Goal: Communication & Community: Answer question/provide support

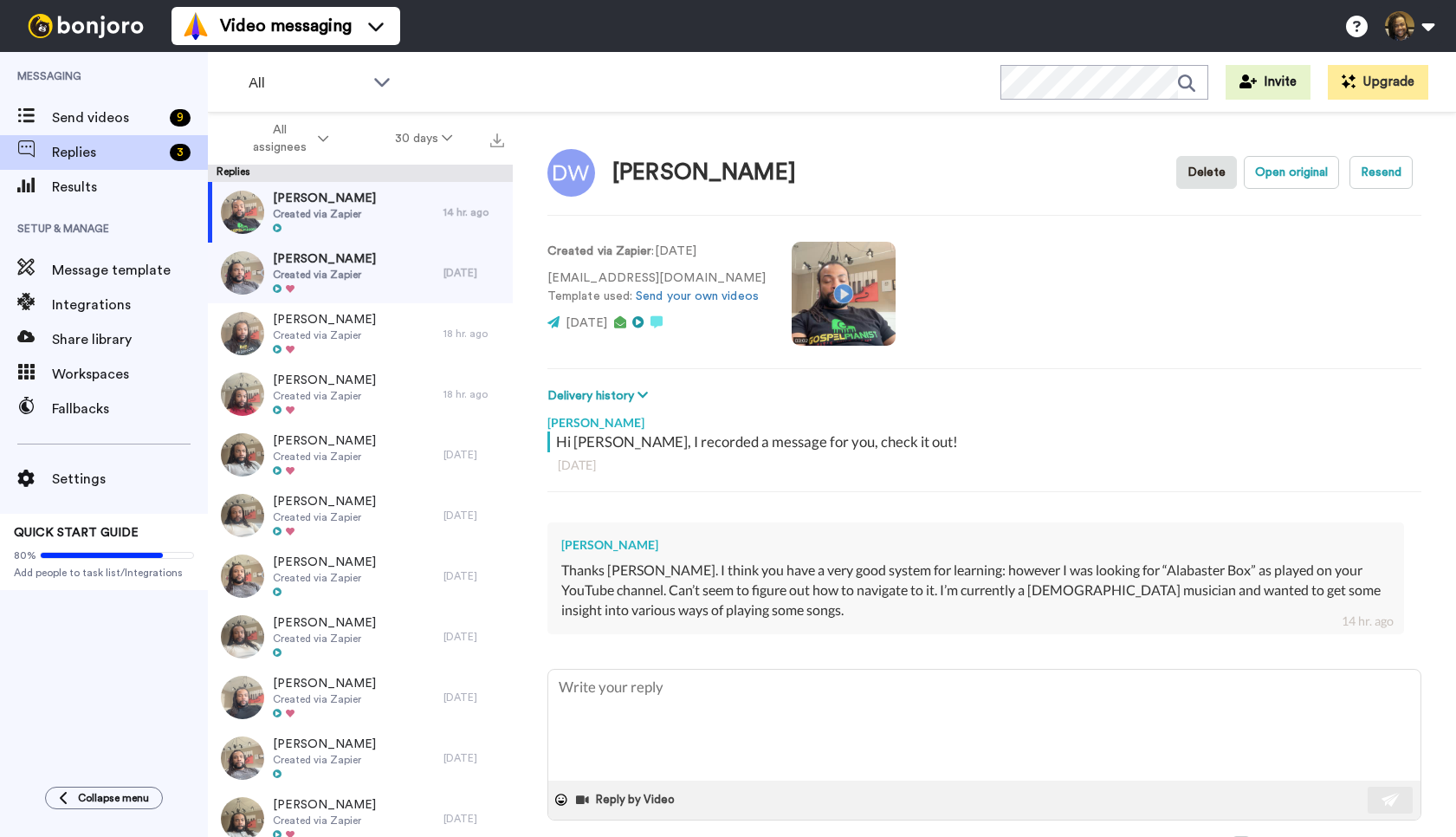
type textarea "x"
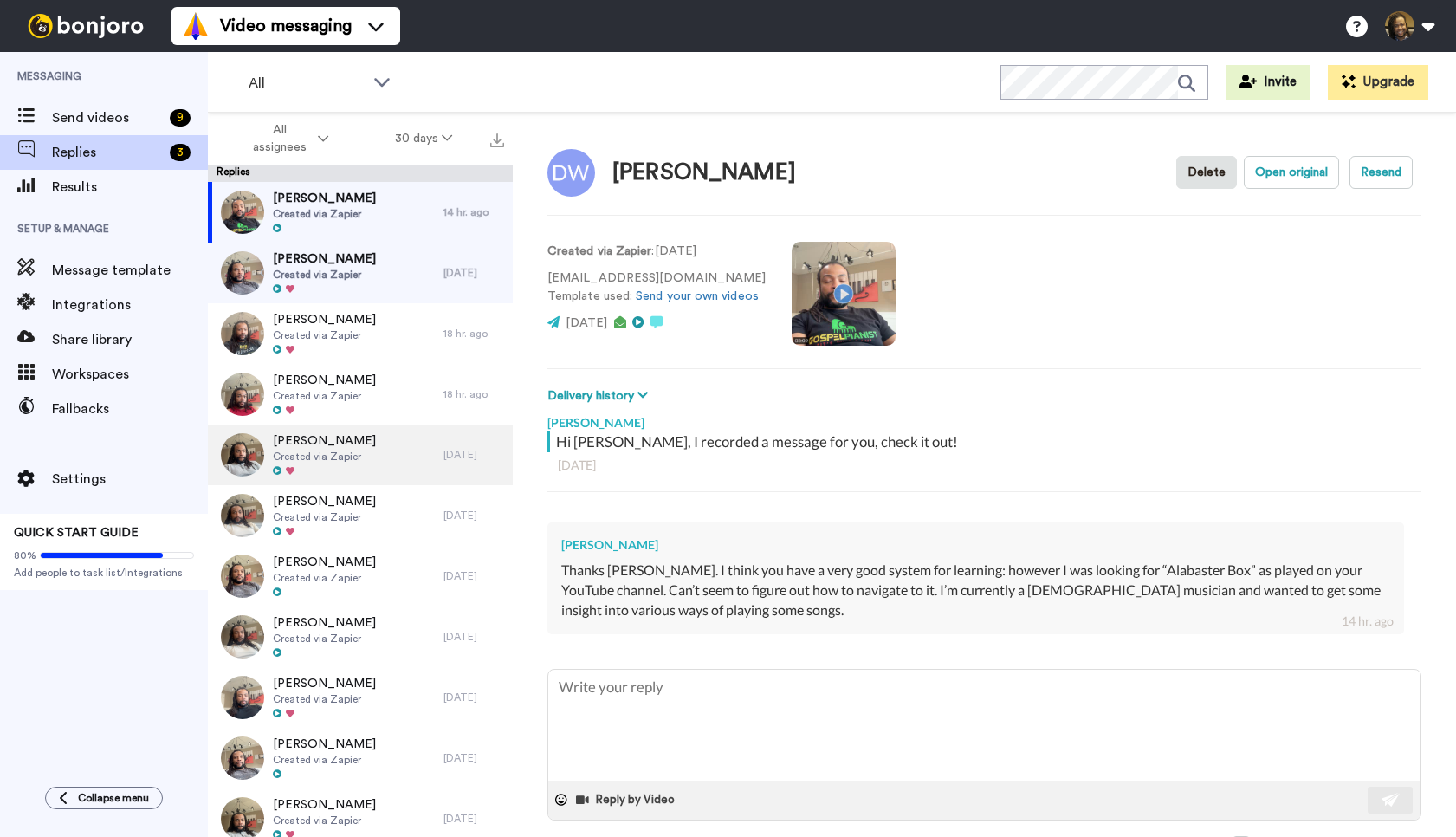
type textarea "H"
type textarea "x"
type textarea "Hi"
type textarea "x"
type textarea "Hi"
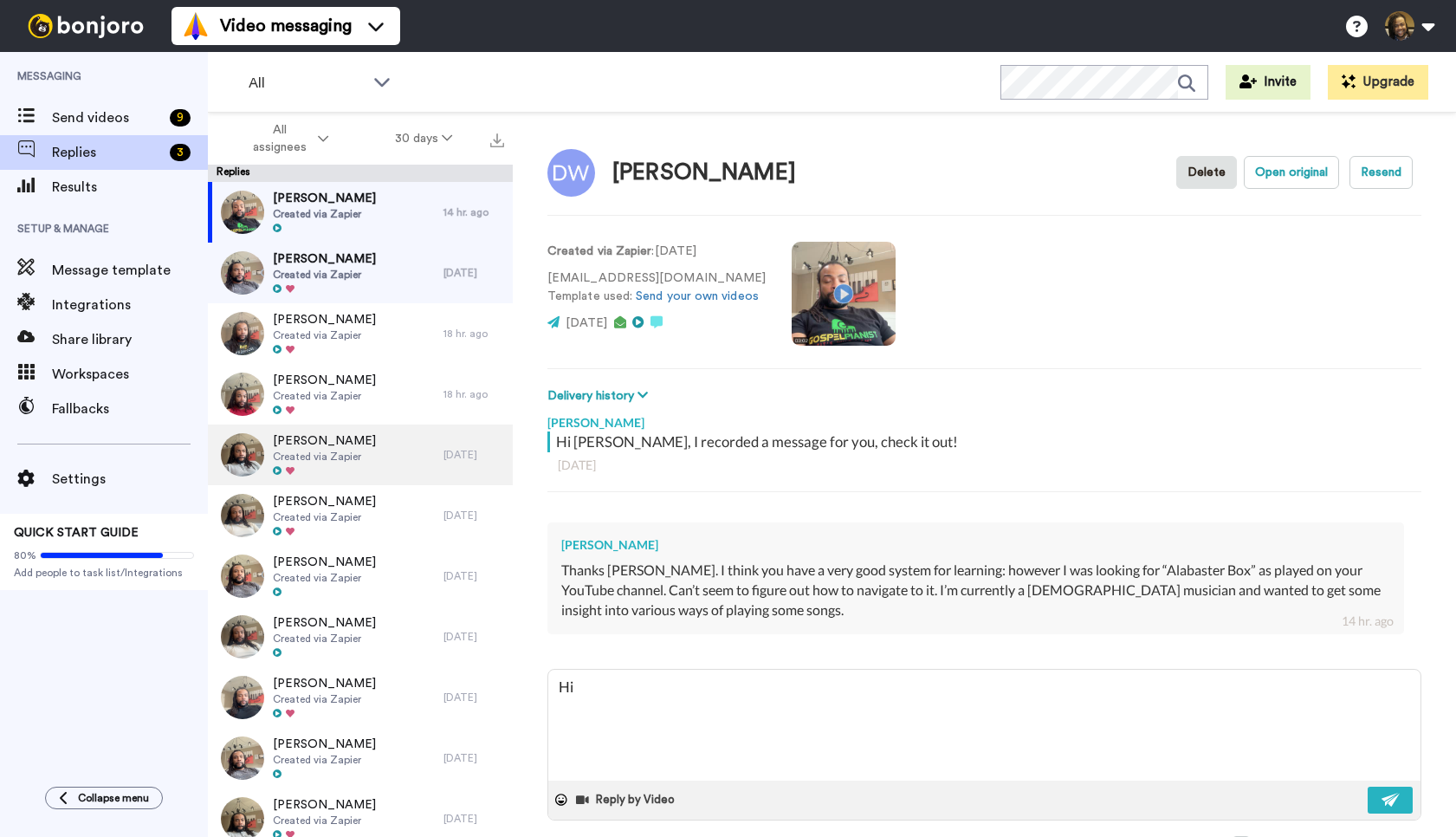
type textarea "x"
type textarea "Hi D"
type textarea "x"
type textarea "Hi Do"
type textarea "x"
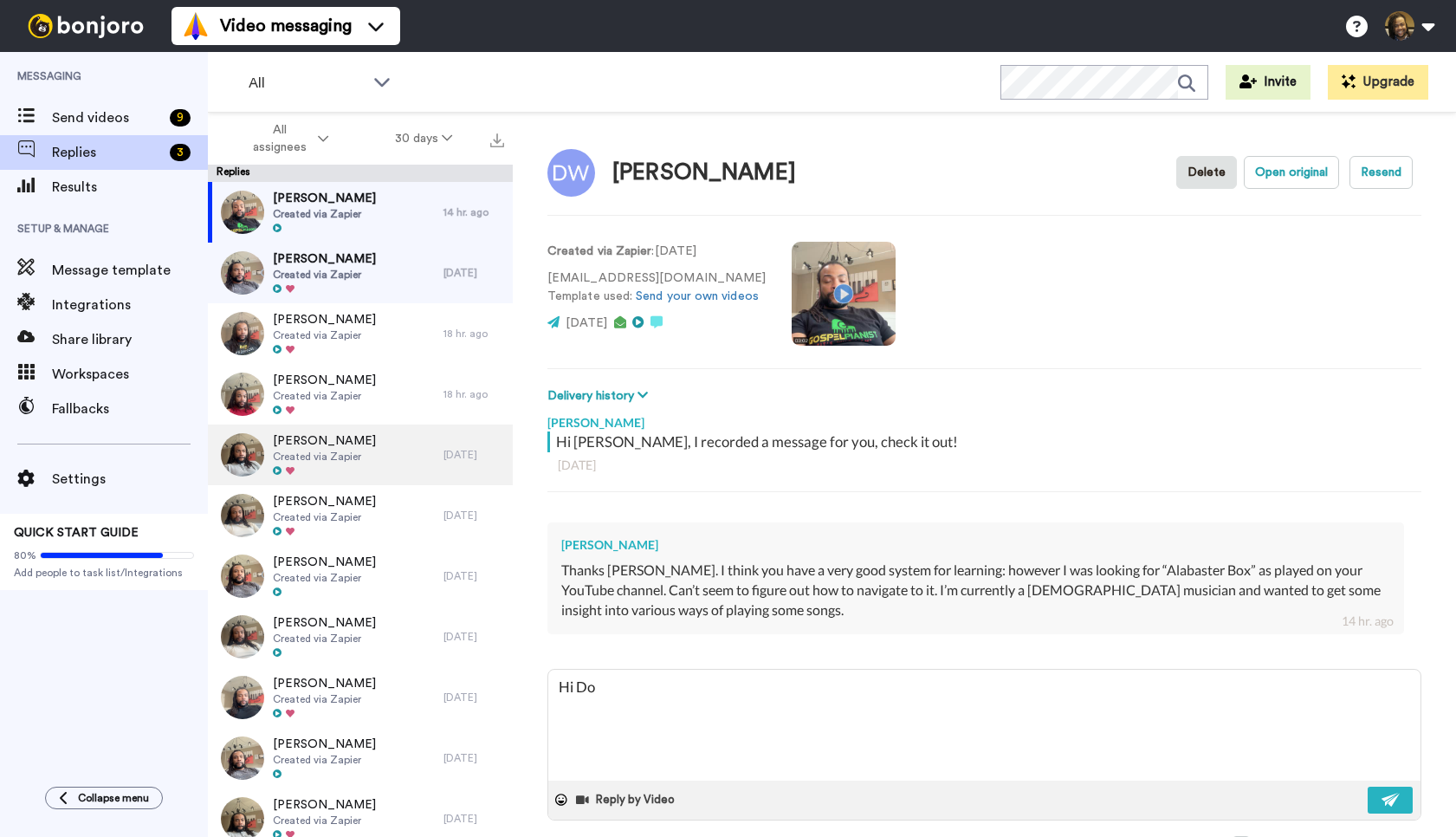
type textarea "Hi [PERSON_NAME]"
type textarea "x"
type textarea "Hi [PERSON_NAME]"
type textarea "x"
type textarea "Hi [PERSON_NAME]"
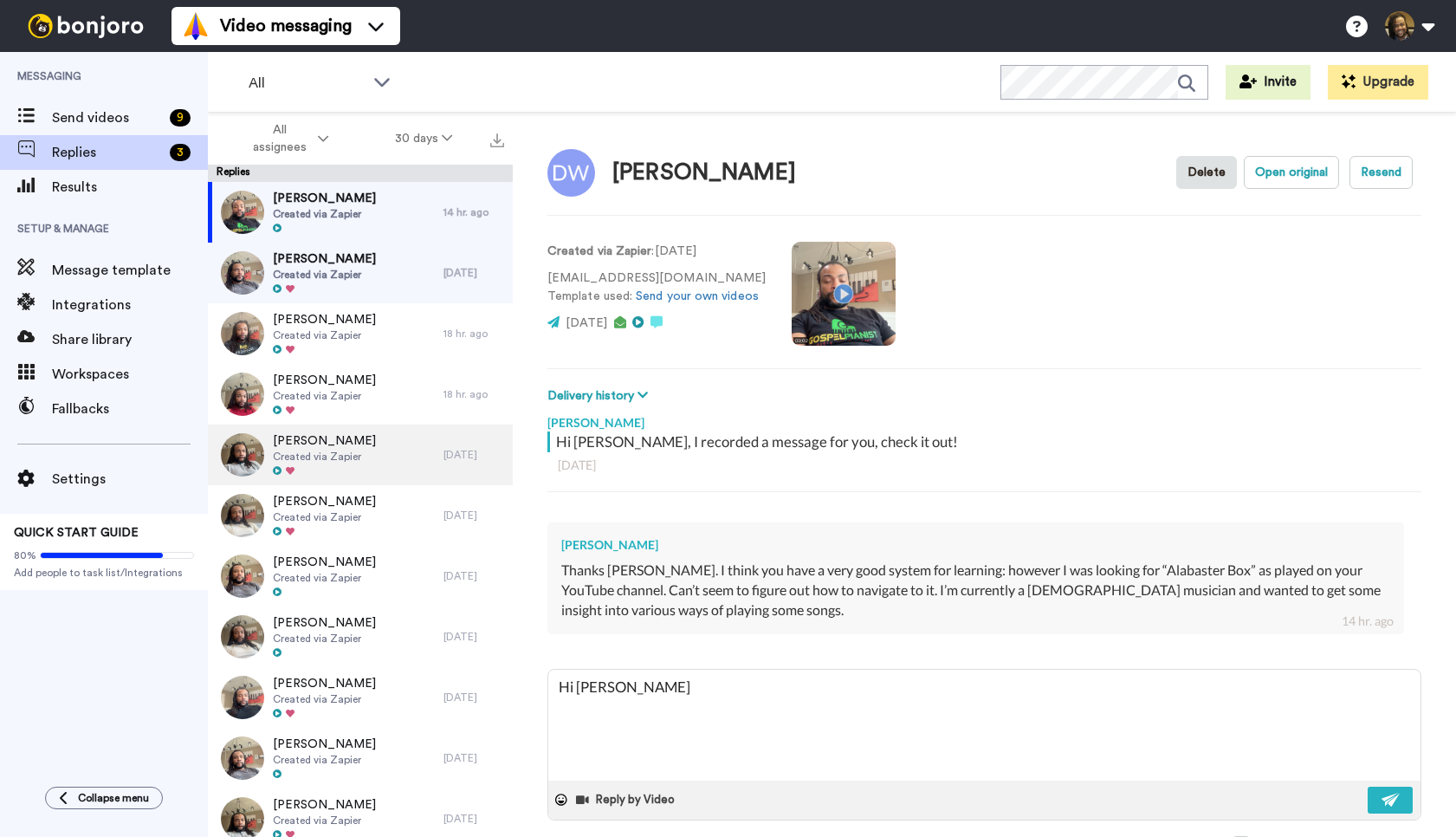
type textarea "x"
type textarea "Hi [PERSON_NAME],"
type textarea "x"
type textarea "Hi [PERSON_NAME],"
type textarea "x"
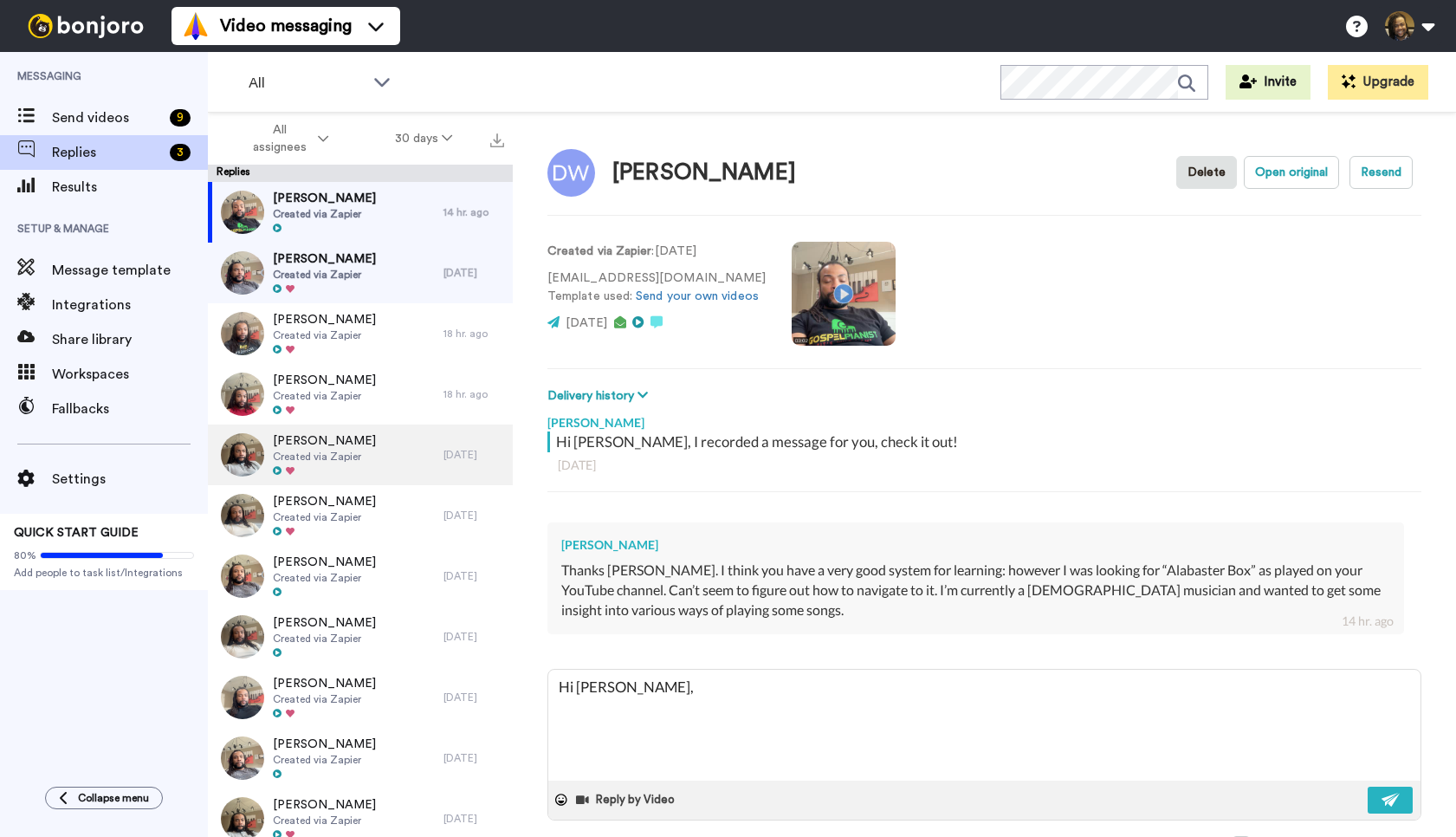
type textarea "Hi [PERSON_NAME],"
type textarea "x"
type textarea "Hi [PERSON_NAME],"
type textarea "x"
type textarea "Hi [PERSON_NAME], T"
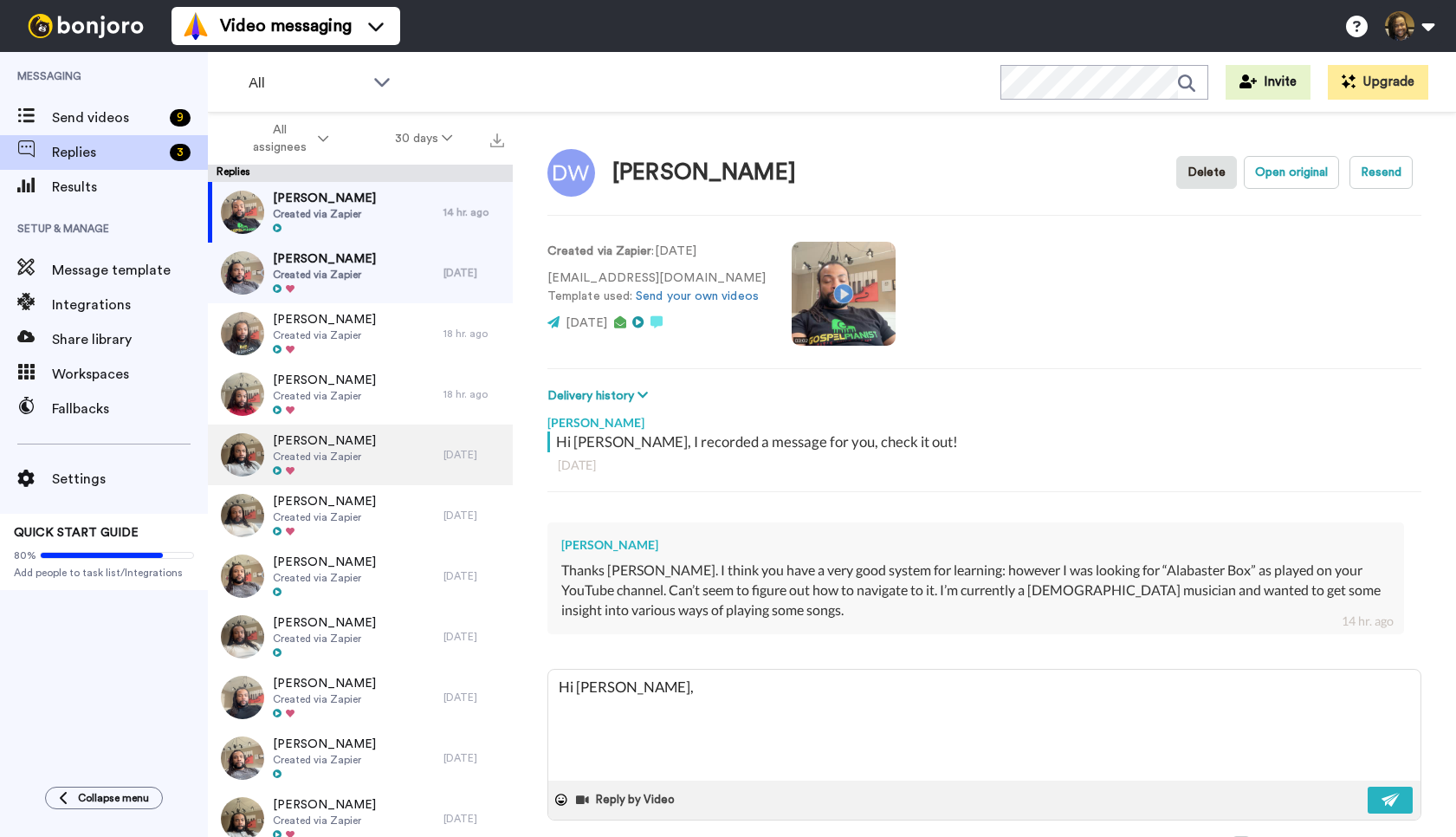
type textarea "x"
type textarea "Hi [PERSON_NAME], Th"
type textarea "x"
type textarea "Hi [PERSON_NAME], Tha"
type textarea "x"
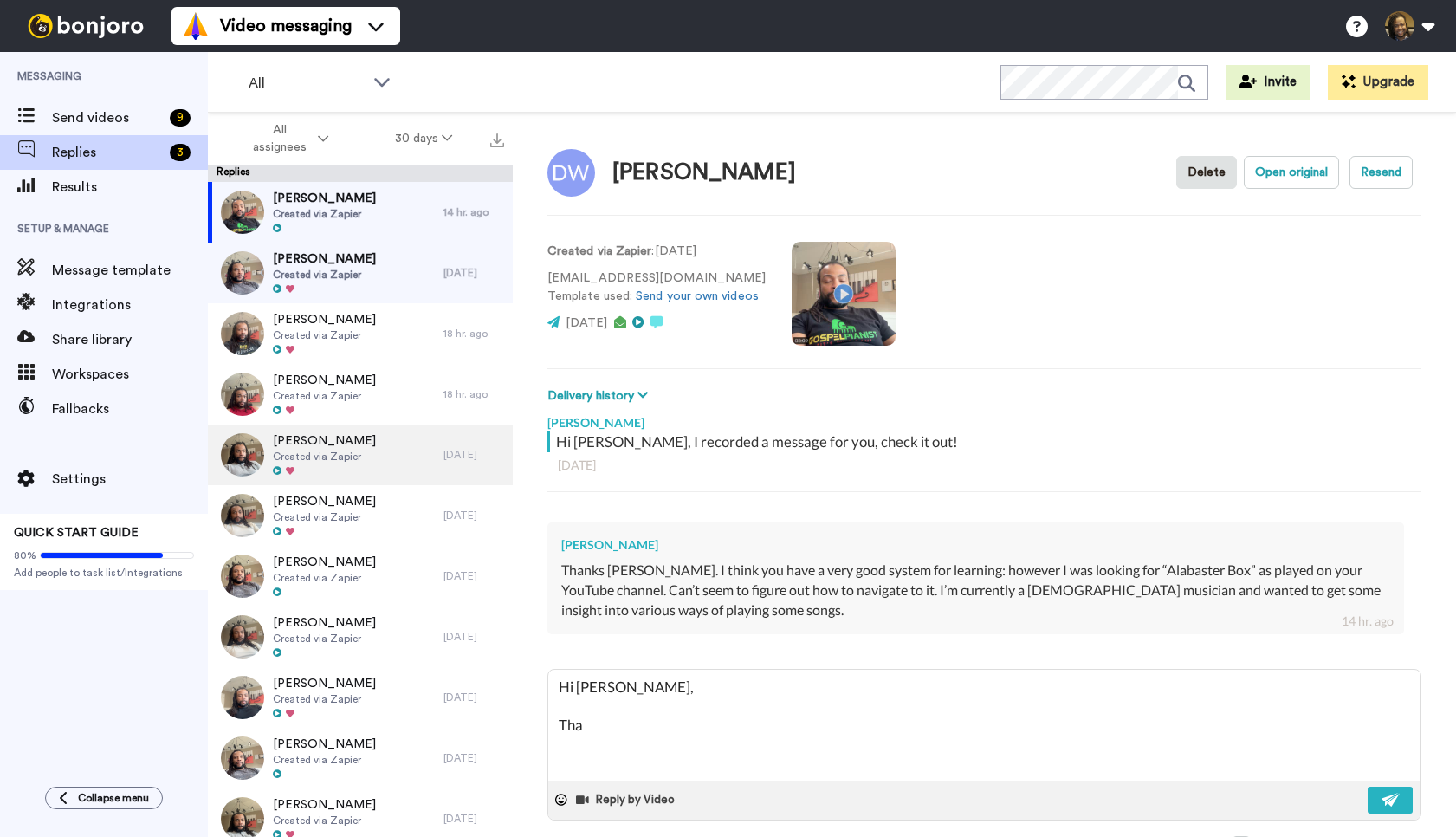
type textarea "Hi [PERSON_NAME], Than"
type textarea "x"
type textarea "Hi [PERSON_NAME], Thank"
type textarea "x"
type textarea "Hi [PERSON_NAME], Thank"
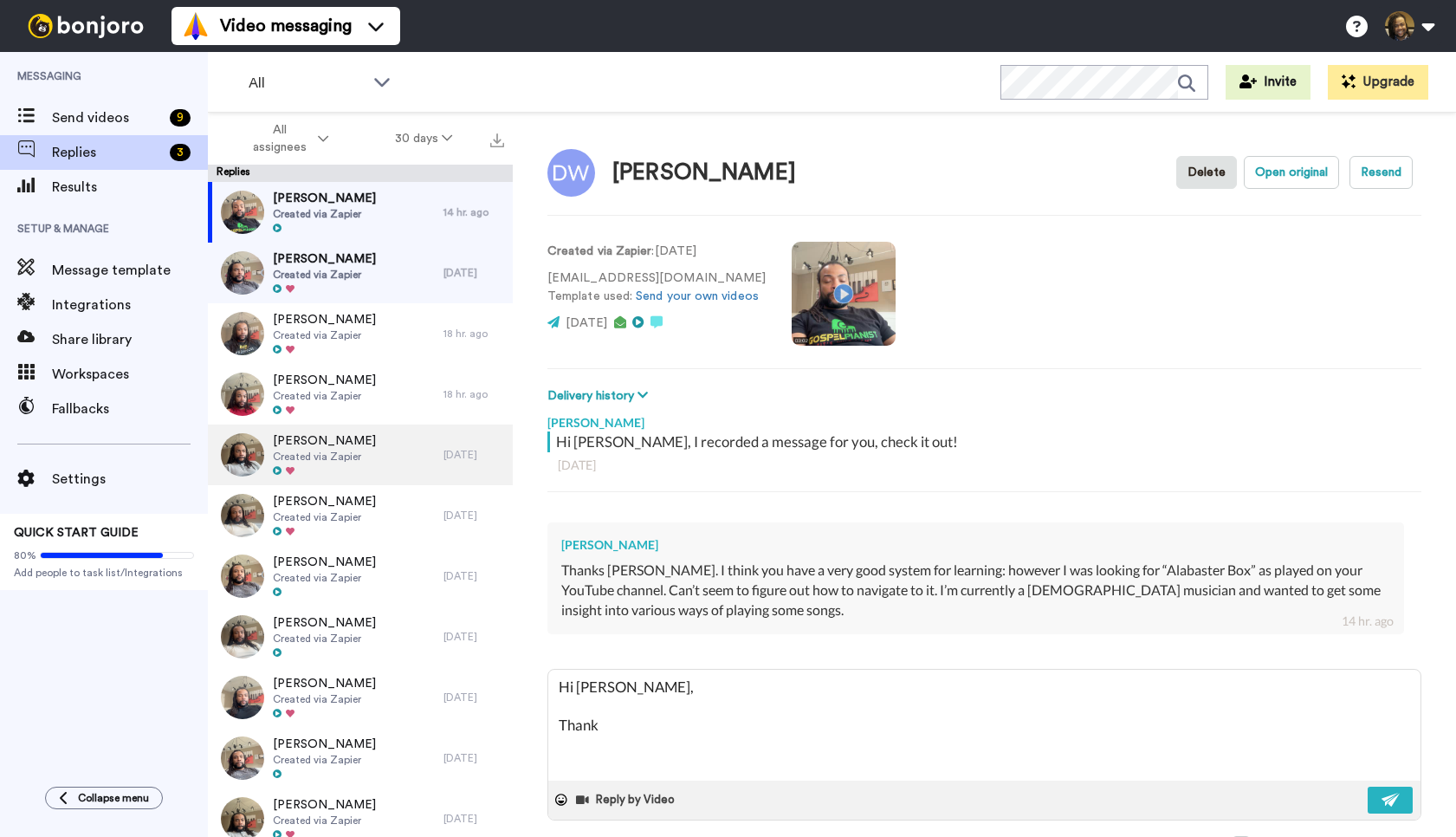
type textarea "x"
type textarea "Hi [PERSON_NAME], Thank y"
type textarea "x"
type textarea "Hi [PERSON_NAME], Thank yo"
type textarea "x"
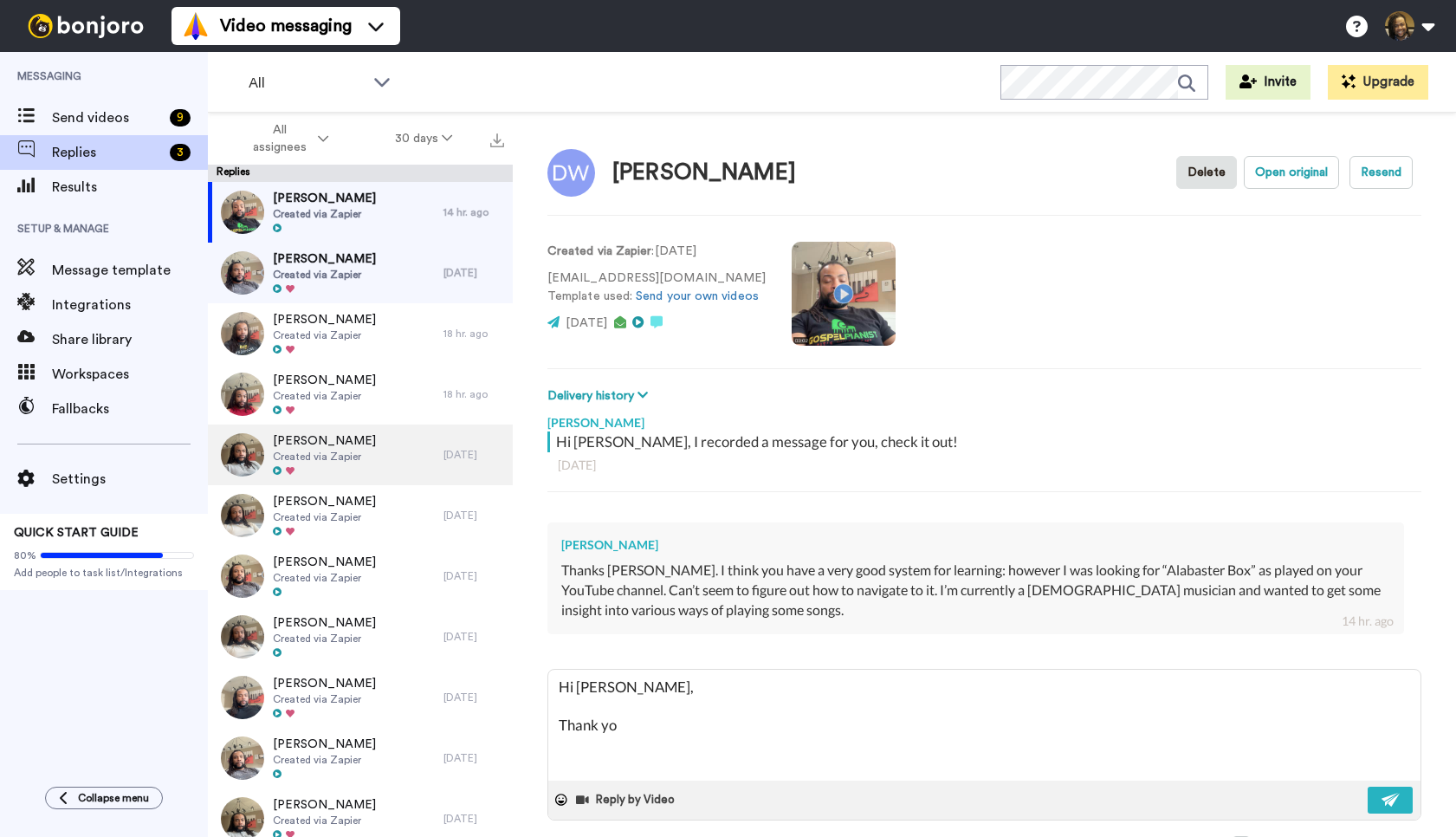
type textarea "Hi [PERSON_NAME], Thank you"
type textarea "x"
type textarea "Hi [PERSON_NAME], Thank you"
type textarea "x"
type textarea "Hi [PERSON_NAME], Thank you f"
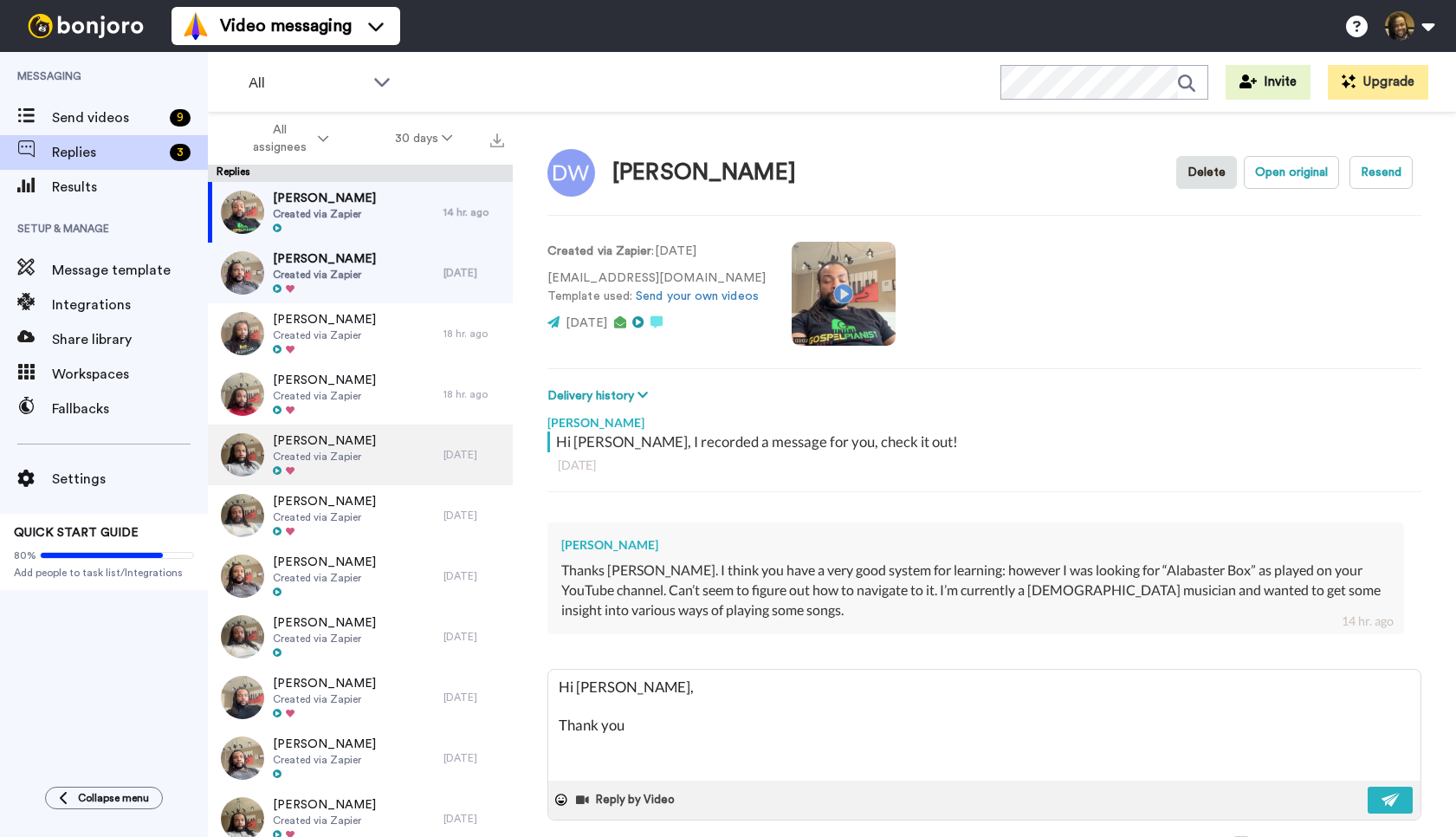
type textarea "x"
type textarea "Hi [PERSON_NAME], Thank you fo"
type textarea "x"
type textarea "Hi [PERSON_NAME], Thank you for"
type textarea "x"
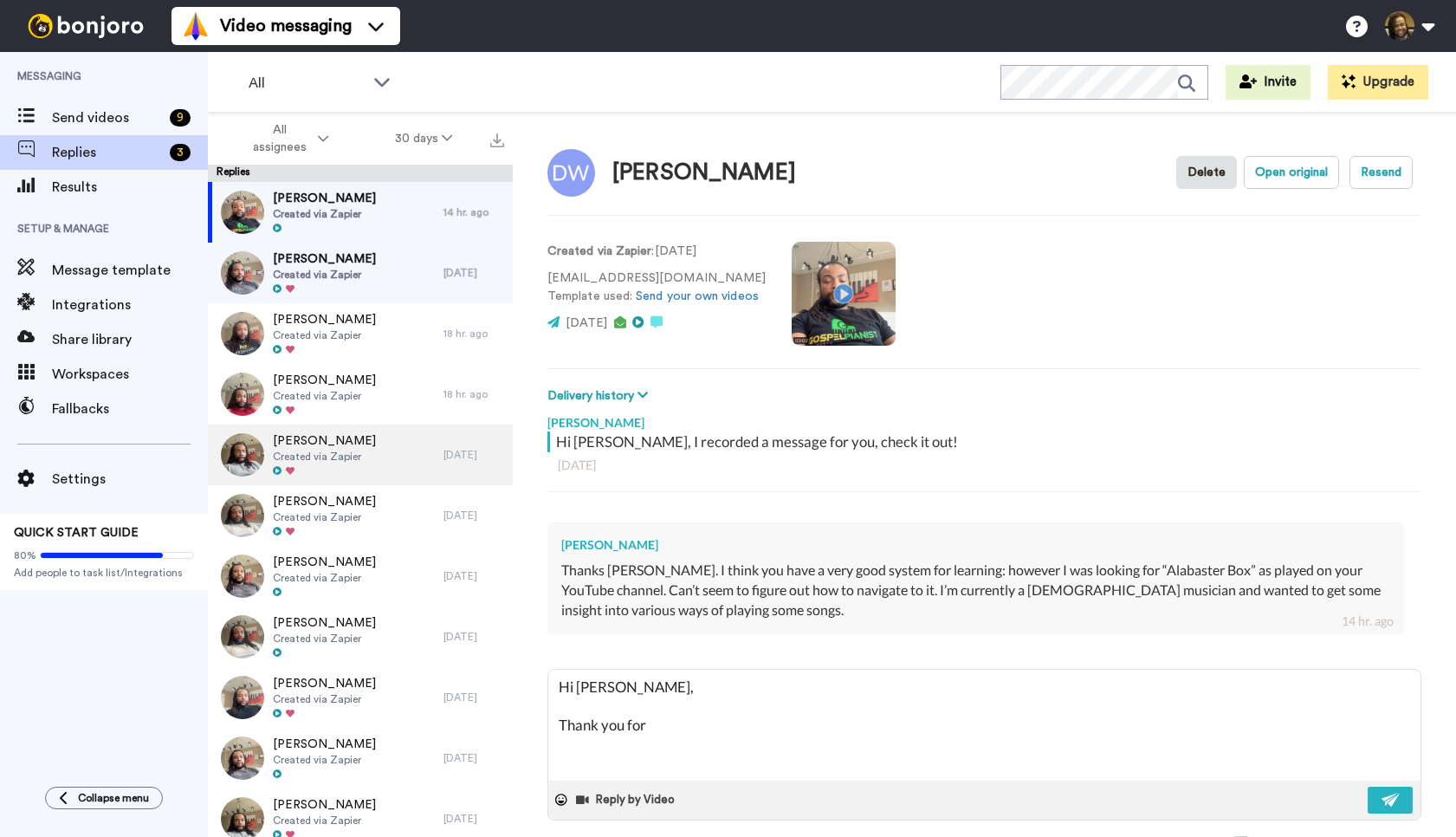
type textarea "Hi [PERSON_NAME], Thank you for"
type textarea "x"
type textarea "Hi [PERSON_NAME], Thank you for t"
type textarea "x"
type textarea "Hi [PERSON_NAME], Thank you for th"
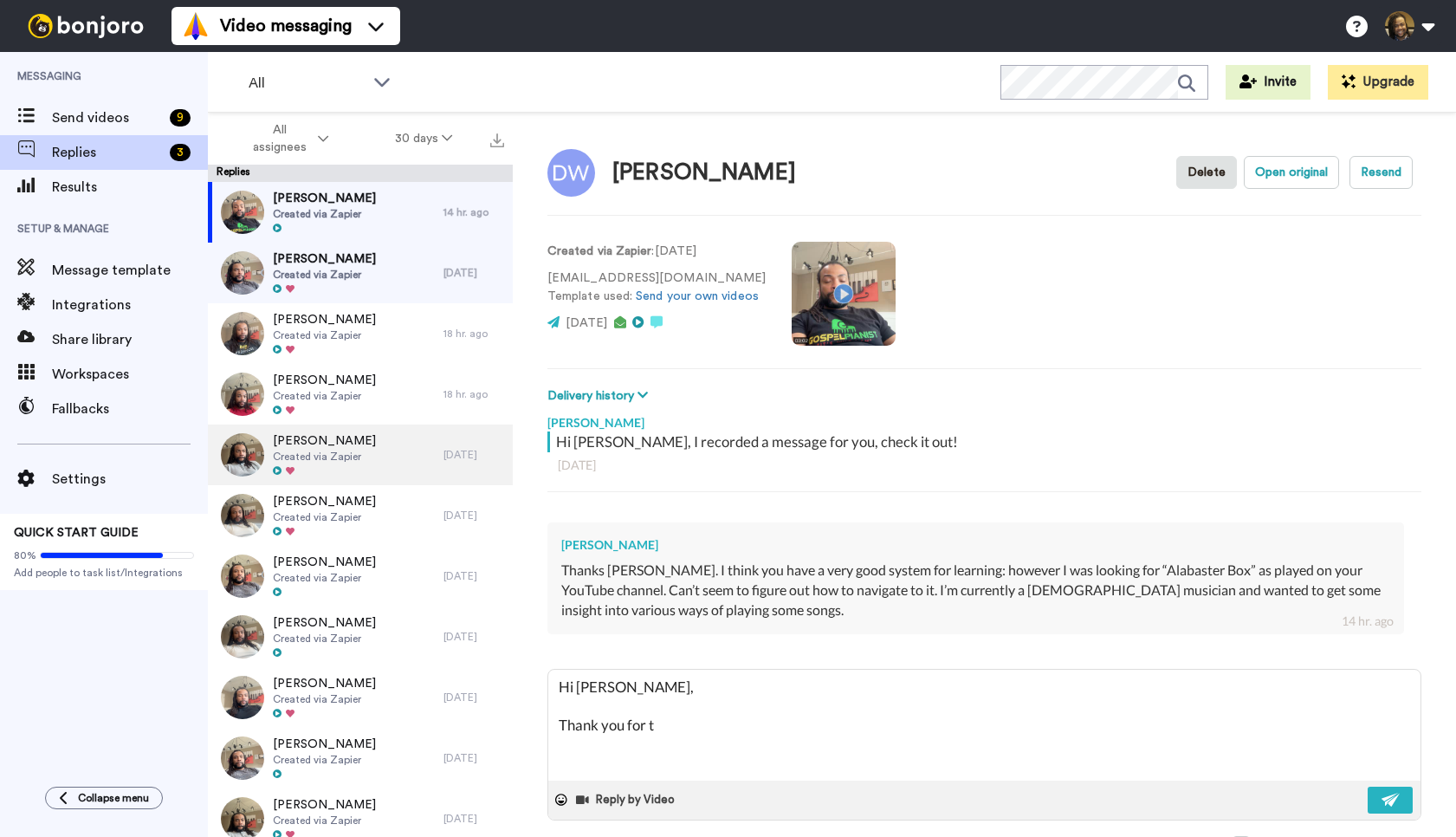
type textarea "x"
type textarea "Hi [PERSON_NAME], Thank you for the"
type textarea "x"
type textarea "Hi [PERSON_NAME], Thank you for the"
type textarea "x"
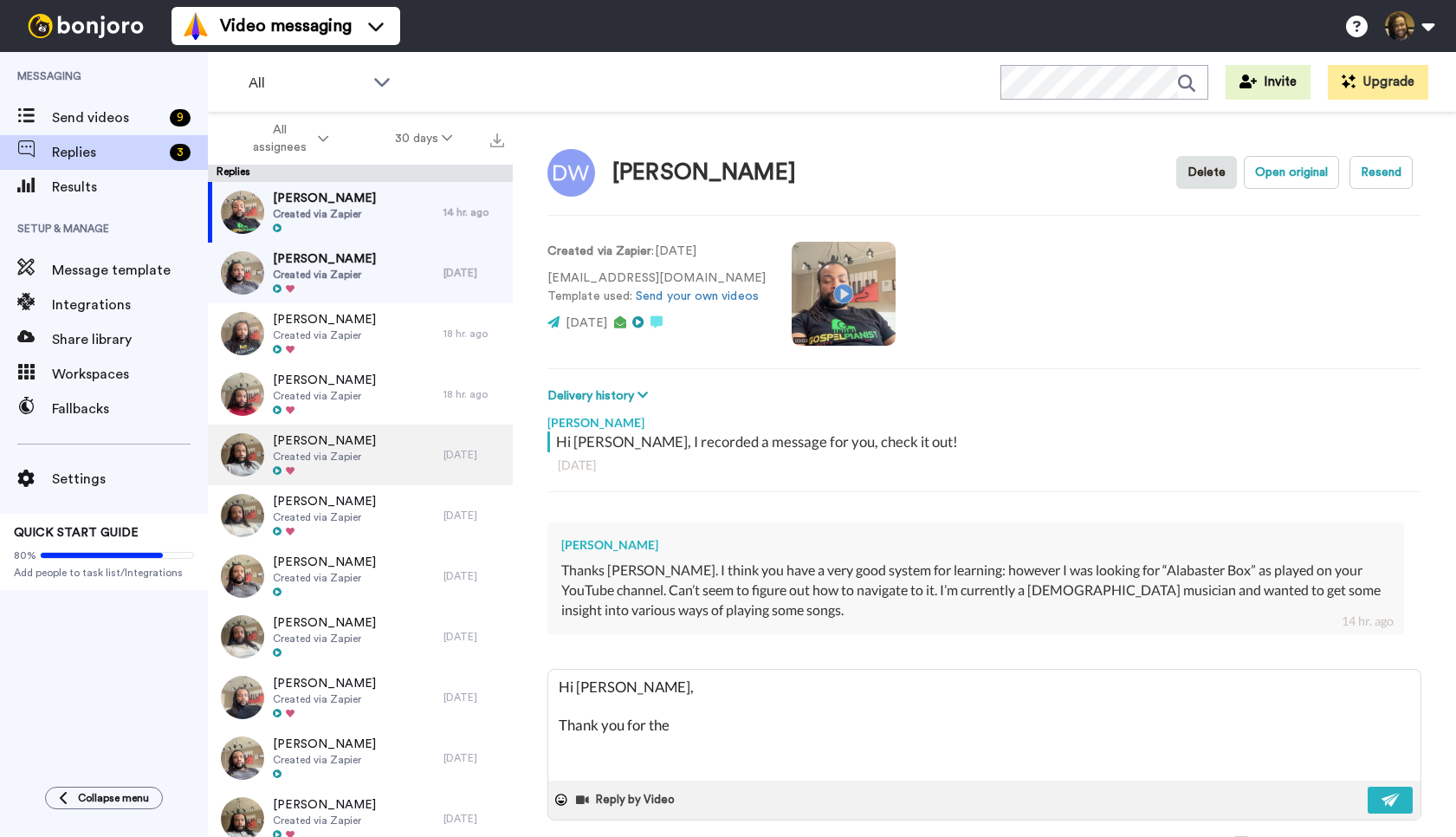
type textarea "Hi [PERSON_NAME], Thank you for the r"
type textarea "x"
type textarea "Hi [PERSON_NAME], Thank you for the re"
type textarea "x"
type textarea "Hi [PERSON_NAME], Thank you for the rep"
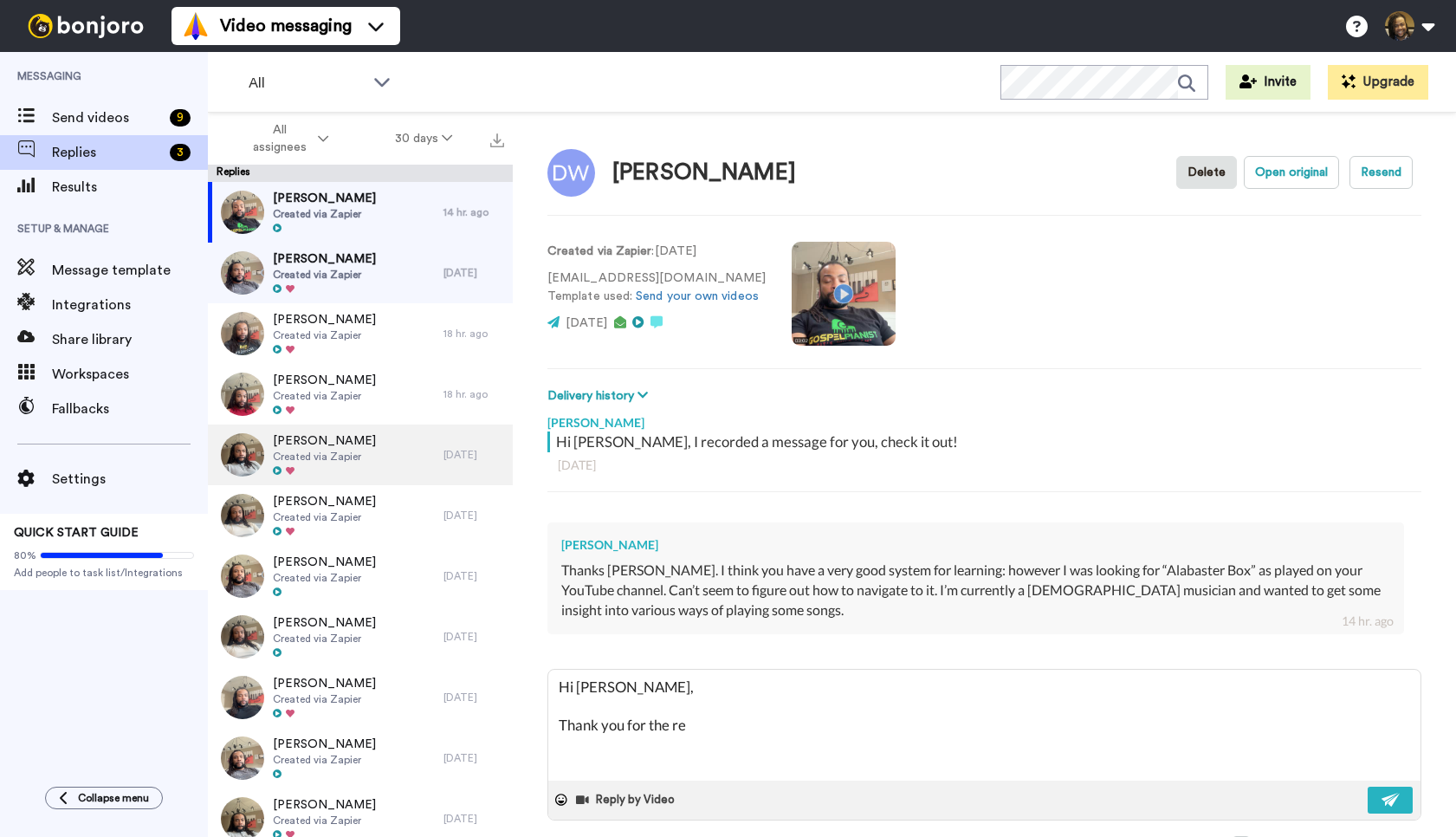
type textarea "x"
type textarea "Hi [PERSON_NAME], Thank you for the repl"
type textarea "x"
type textarea "Hi [PERSON_NAME], Thank you for the reply"
type textarea "x"
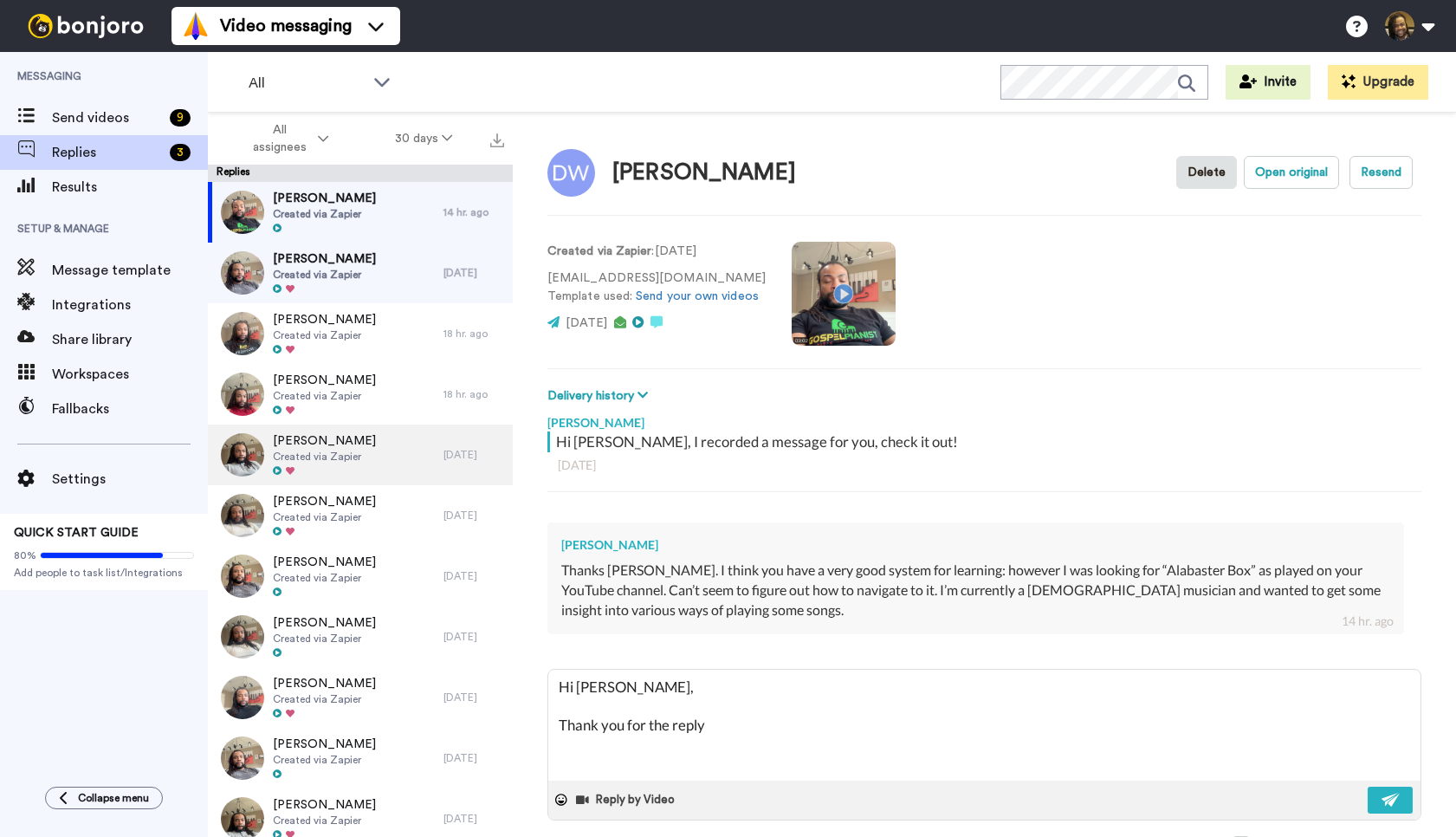
type textarea "Hi [PERSON_NAME], Thank you for the reply."
type textarea "x"
type textarea "Hi [PERSON_NAME], Thank you for the reply."
type textarea "x"
type textarea "Hi [PERSON_NAME], Thank you for the reply. U"
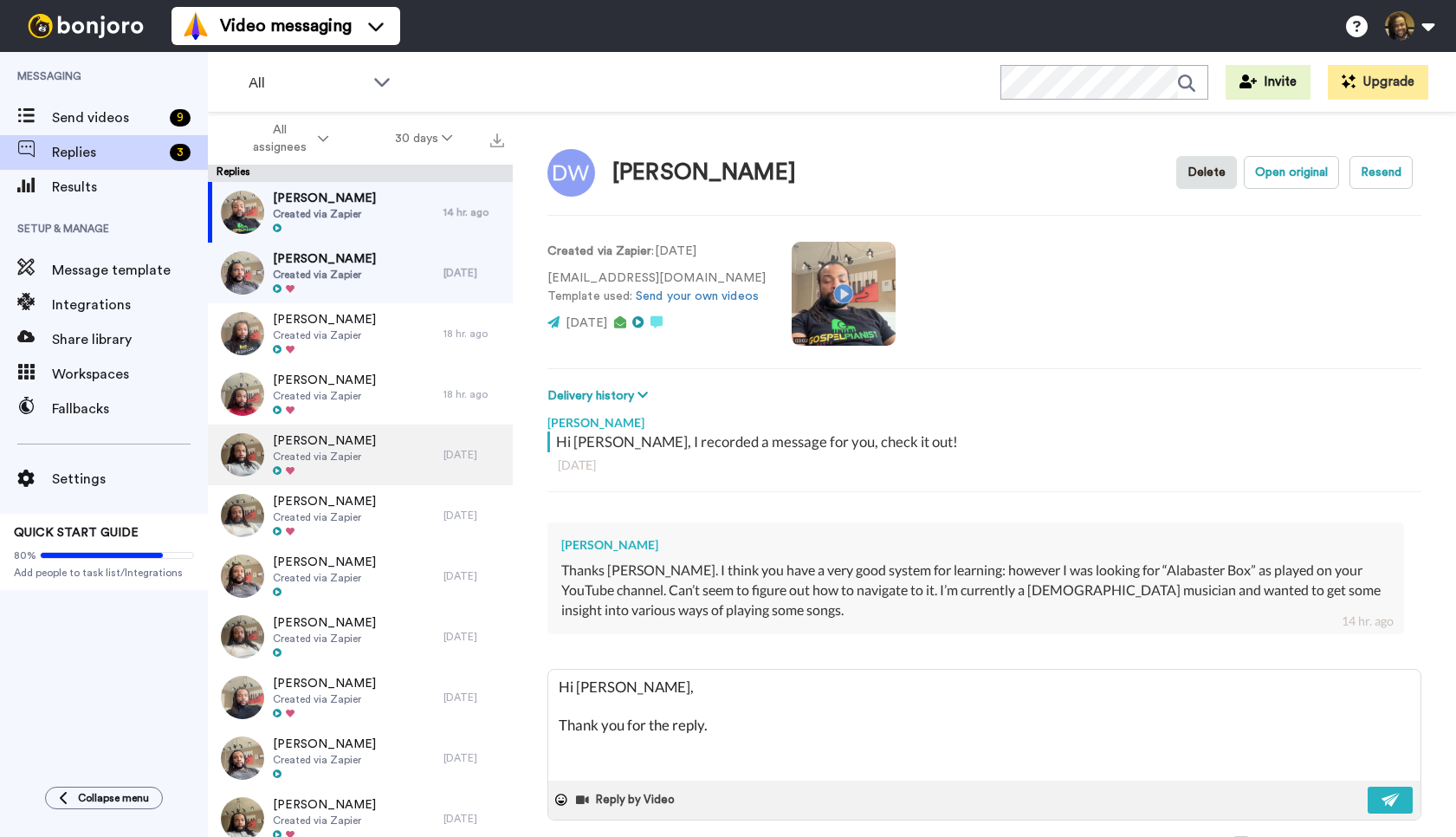
type textarea "x"
type textarea "Hi [PERSON_NAME], Thank you for the reply. Un"
type textarea "x"
type textarea "Hi [PERSON_NAME], Thank you for the reply. Unf"
type textarea "x"
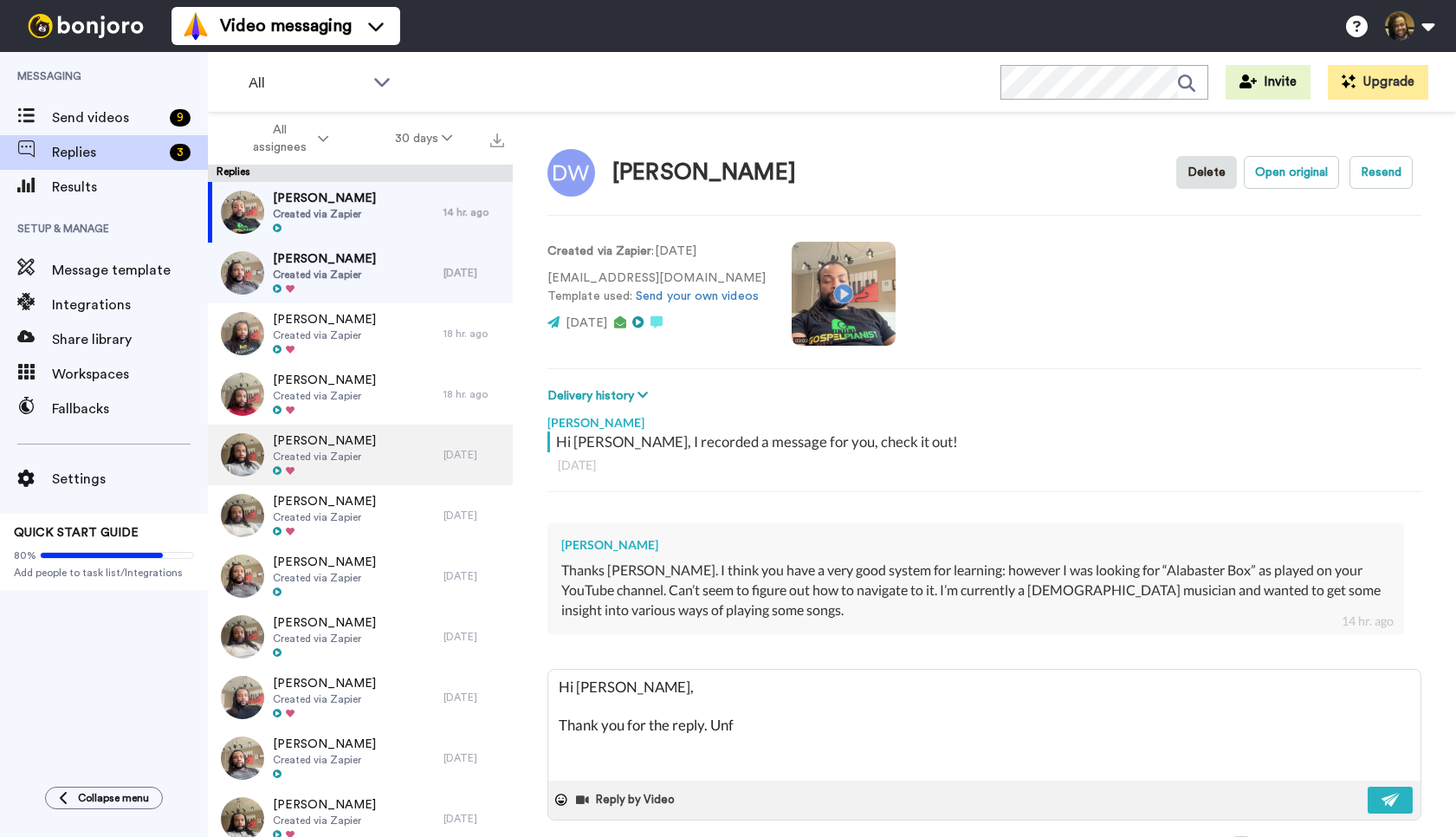
type textarea "Hi [PERSON_NAME], Thank you for the reply. Unfo"
type textarea "x"
type textarea "Hi [PERSON_NAME], Thank you for the reply. Unfor"
type textarea "x"
type textarea "Hi [PERSON_NAME], Thank you for the reply. [GEOGRAPHIC_DATA]"
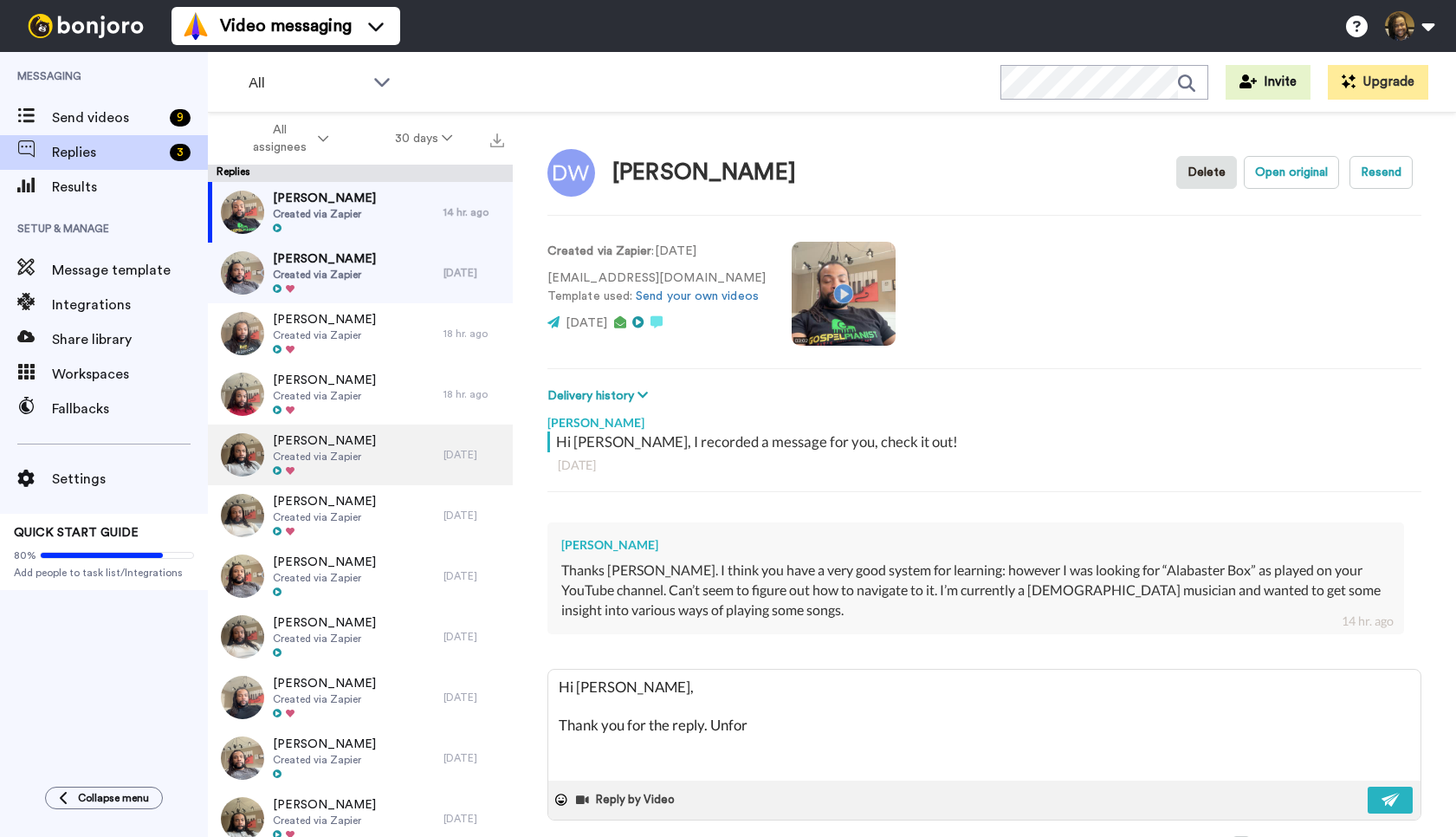
type textarea "x"
type textarea "Hi [PERSON_NAME], Thank you for the reply. [GEOGRAPHIC_DATA]"
type textarea "x"
type textarea "Hi [PERSON_NAME], Thank you for the reply. [GEOGRAPHIC_DATA]"
type textarea "x"
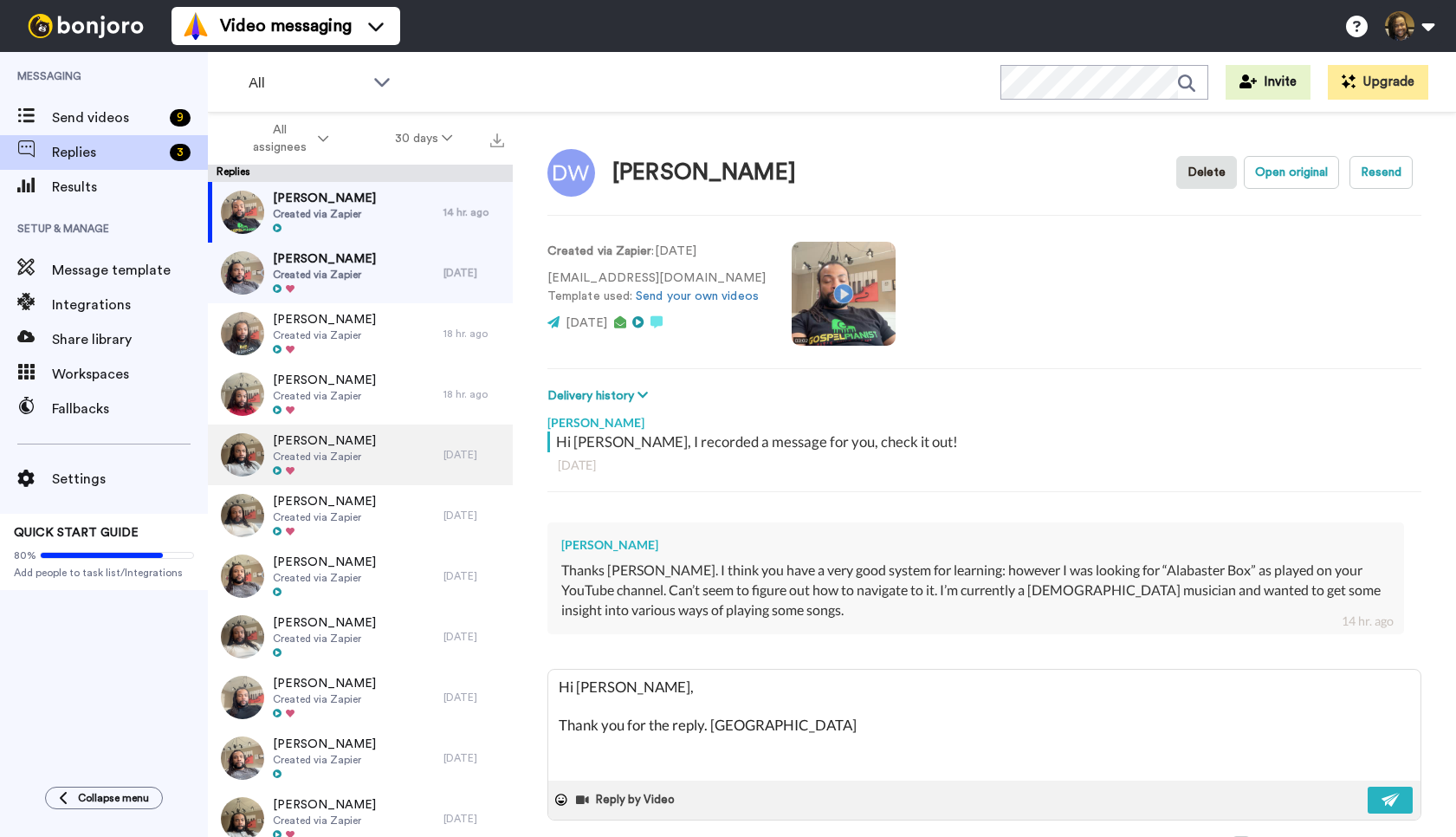
type textarea "Hi [PERSON_NAME], Thank you for the reply. [GEOGRAPHIC_DATA]"
type textarea "x"
type textarea "Hi [PERSON_NAME], Thank you for the reply. Unfortunat"
type textarea "x"
type textarea "Hi [PERSON_NAME], Thank you for the reply. Unfortunate"
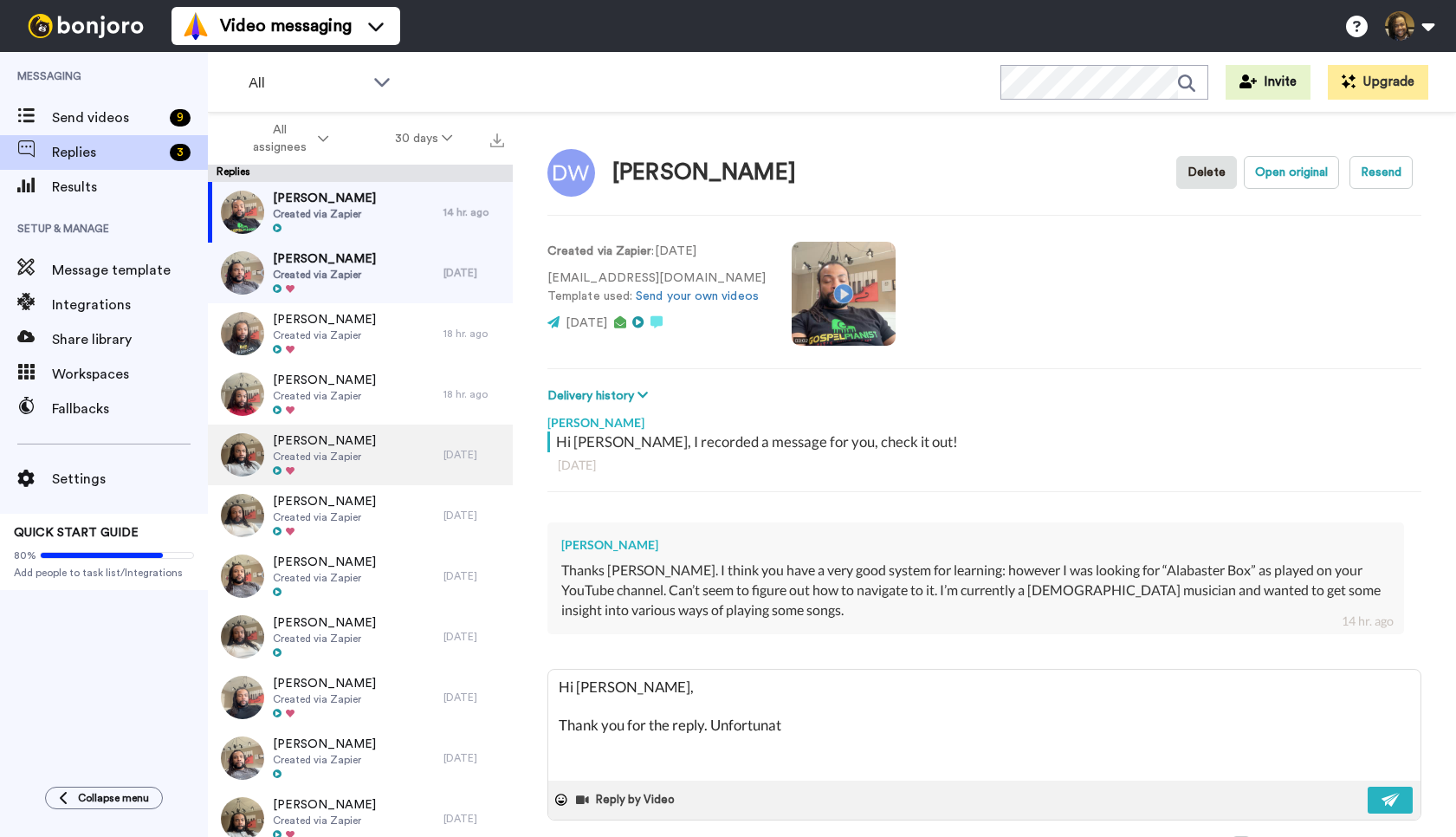
type textarea "x"
type textarea "Hi [PERSON_NAME], Thank you for the reply. Unfortunatel"
type textarea "x"
type textarea "Hi [PERSON_NAME], Thank you for the reply. Unfortunately"
type textarea "x"
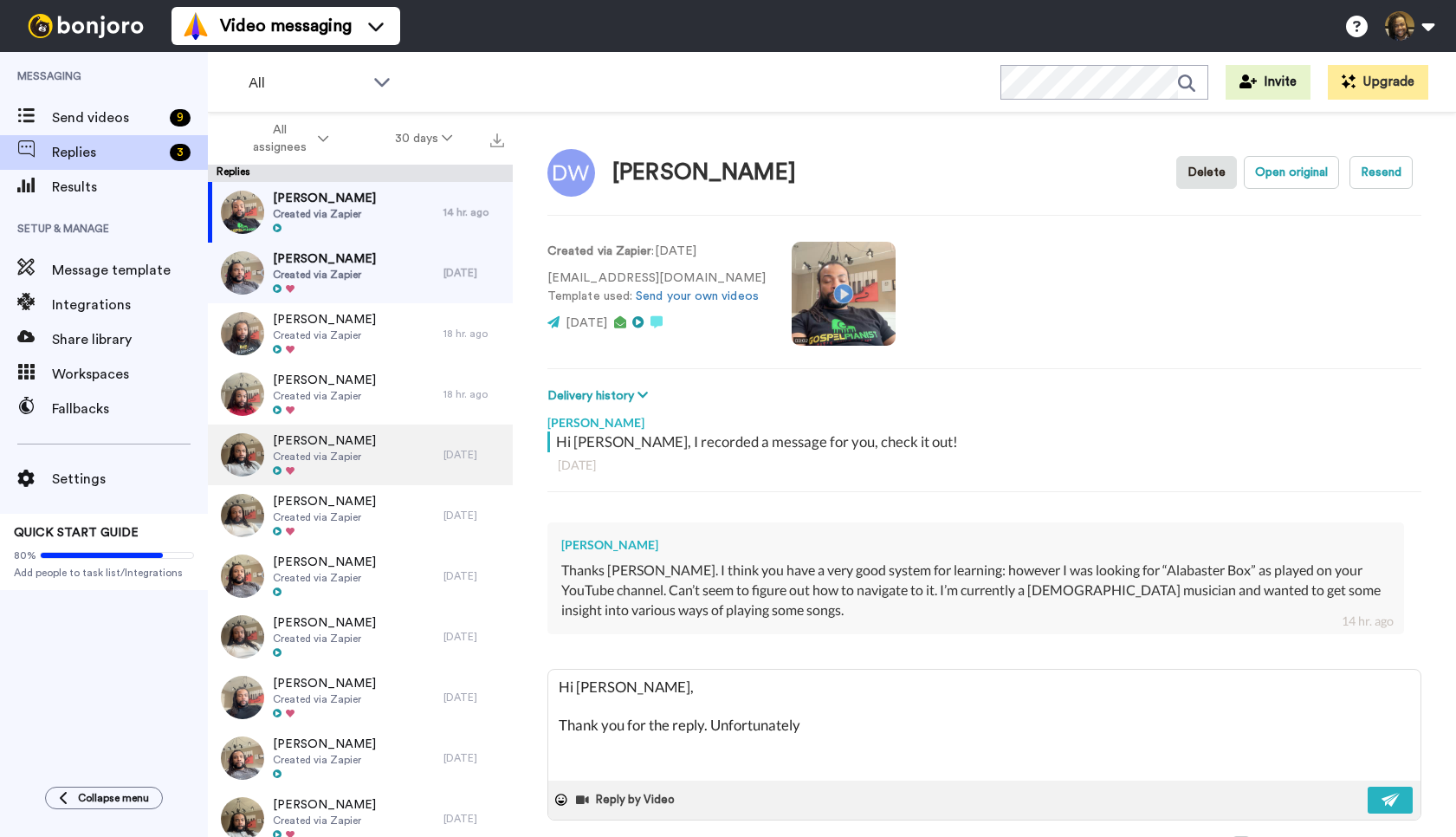
type textarea "Hi [PERSON_NAME], Thank you for the reply. Unfortunately,"
type textarea "x"
type textarea "Hi [PERSON_NAME], Thank you for the reply. Unfortunately,"
type textarea "x"
type textarea "Hi [PERSON_NAME], Thank you for the reply. Unfortunately, t"
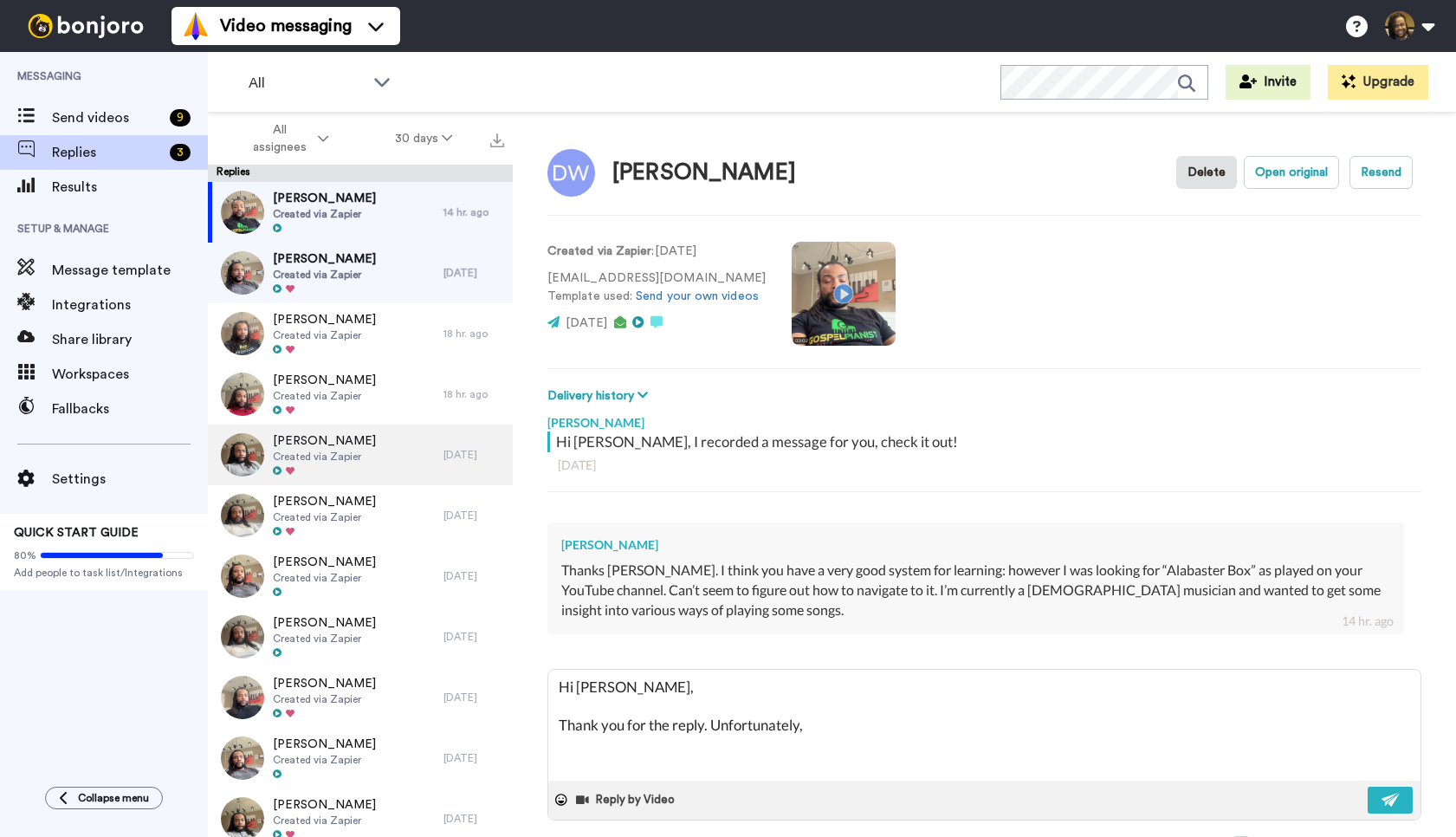
type textarea "x"
type textarea "Hi [PERSON_NAME], Thank you for the reply. Unfortunately, th"
type textarea "x"
type textarea "Hi [PERSON_NAME], Thank you for the reply. Unfortunately, the"
type textarea "x"
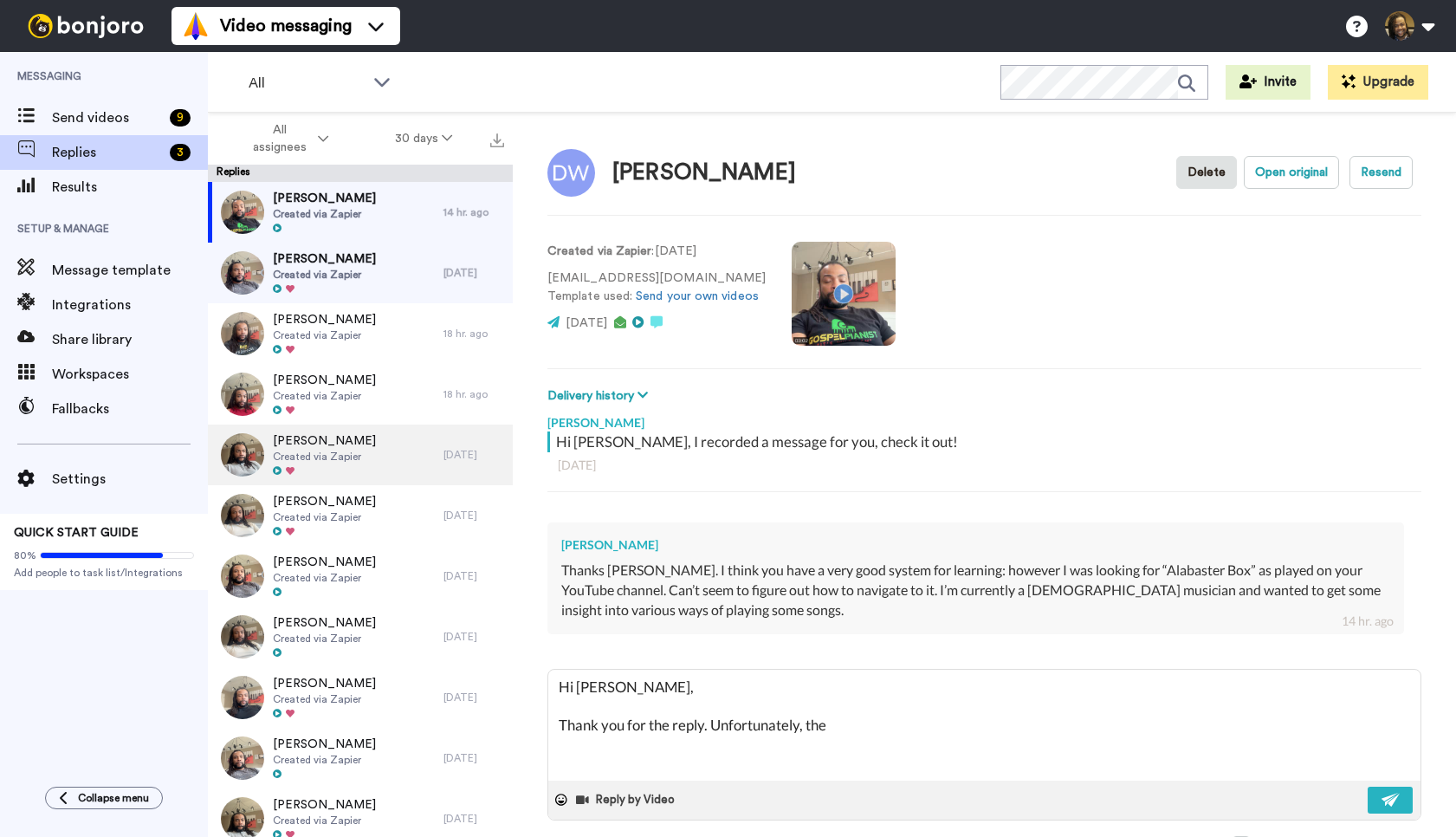
type textarea "Hi [PERSON_NAME], Thank you for the reply. Unfortunately, the"
type textarea "x"
type textarea "Hi [PERSON_NAME], Thank you for the reply. Unfortunately, the A"
type textarea "x"
type textarea "Hi [PERSON_NAME], Thank you for the reply. Unfortunately, the Al"
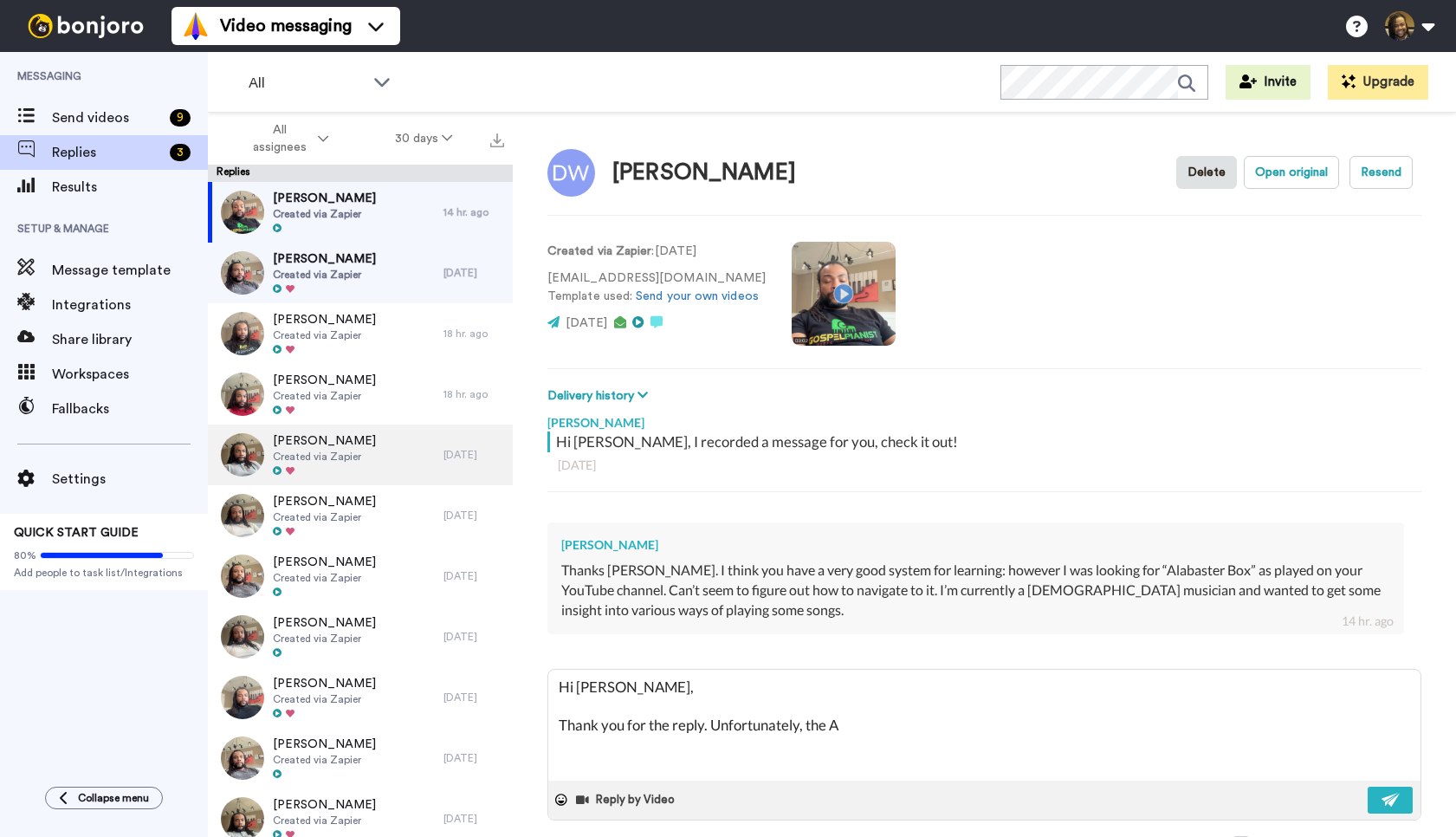
type textarea "x"
type textarea "Hi [PERSON_NAME], Thank you for the reply. Unfortunately, the Ala"
type textarea "x"
type textarea "Hi [PERSON_NAME], Thank you for the reply. Unfortunately, the Alab"
type textarea "x"
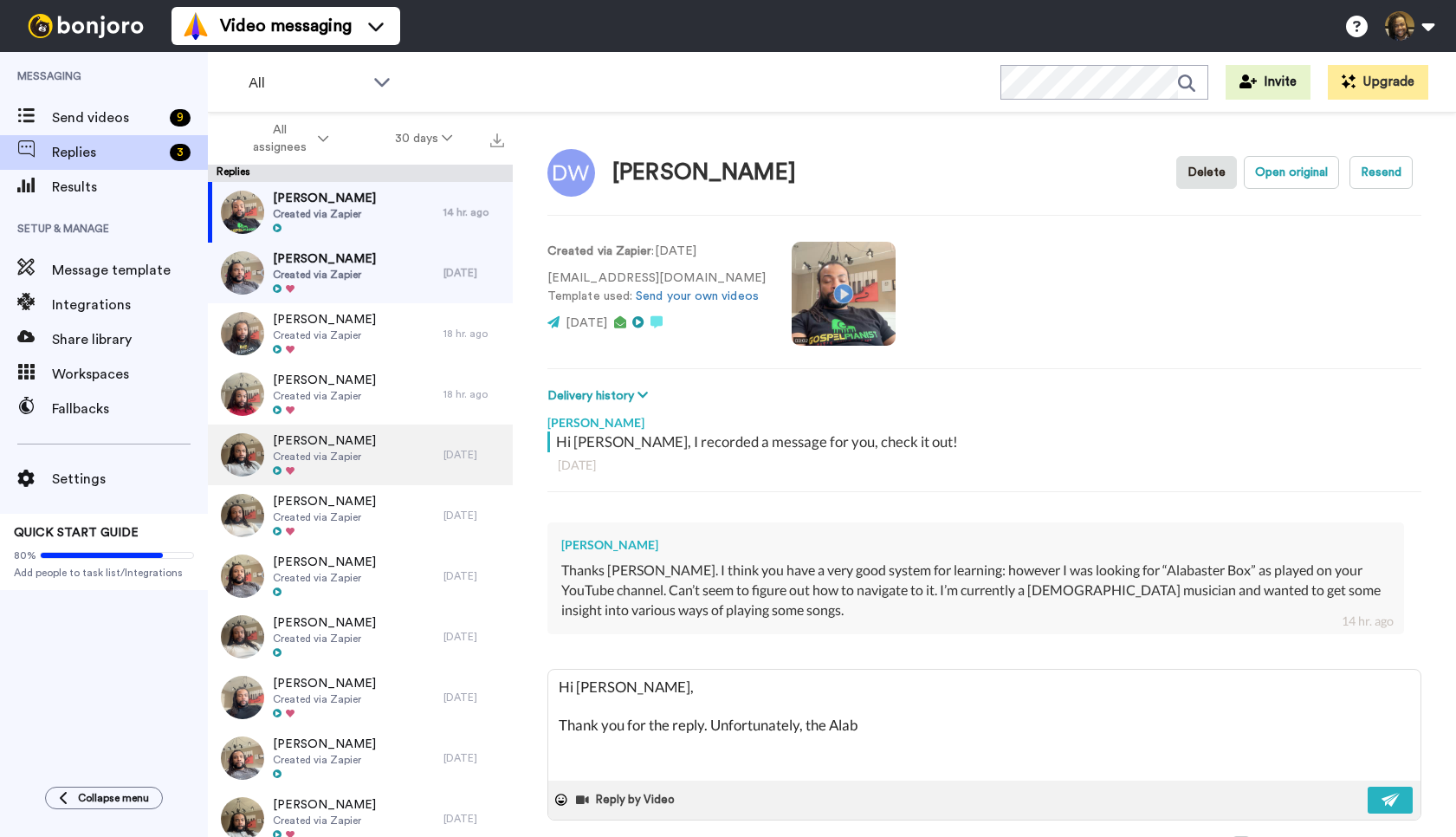
type textarea "Hi [PERSON_NAME], Thank you for the reply. Unfortunately, the Alaba"
type textarea "x"
type textarea "Hi [PERSON_NAME], Thank you for the reply. Unfortunately, the Alabas"
type textarea "x"
type textarea "Hi [PERSON_NAME], Thank you for the reply. Unfortunately, the Alabast"
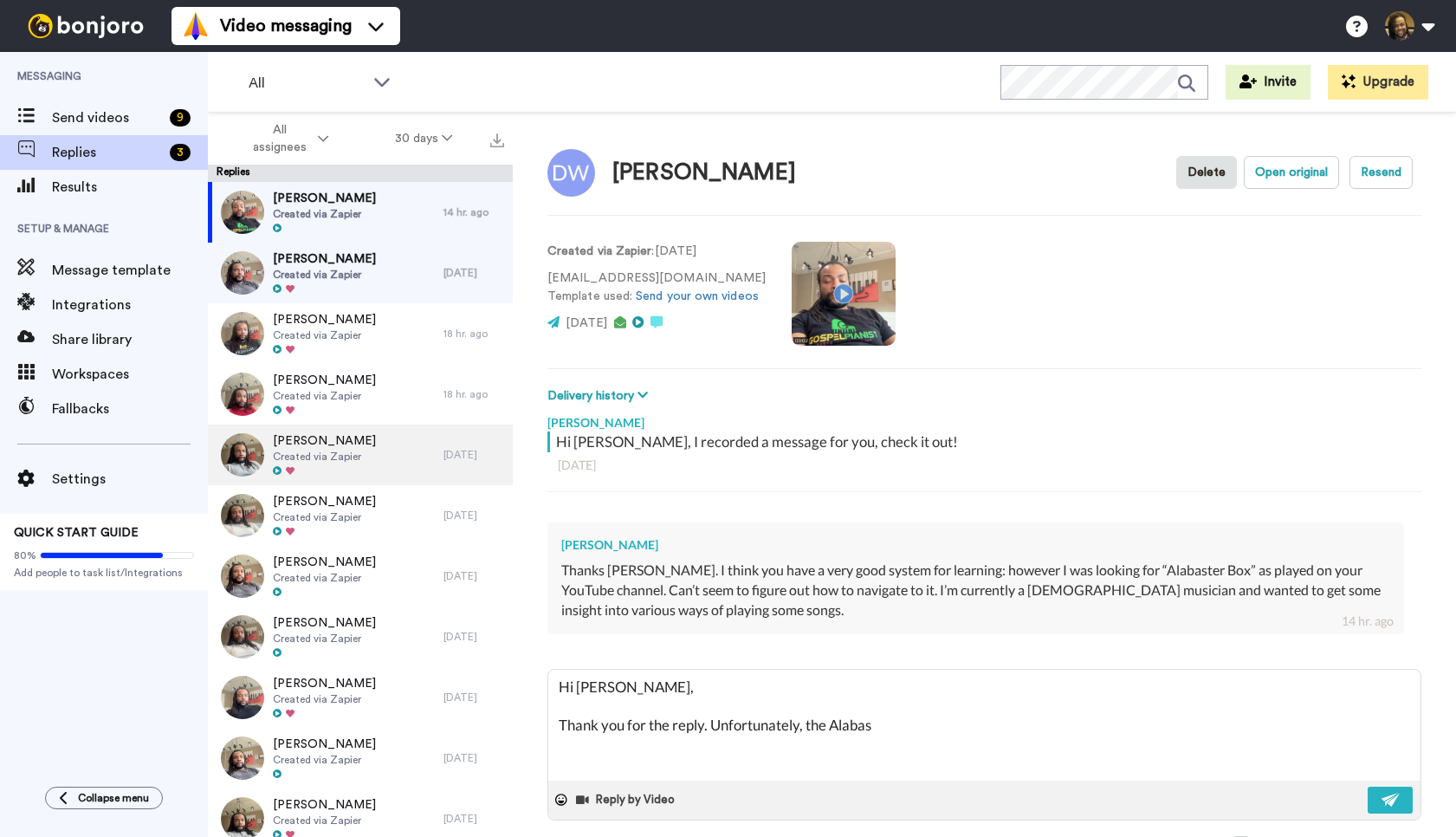
type textarea "x"
type textarea "Hi [PERSON_NAME], Thank you for the reply. Unfortunately, the Alabaste"
type textarea "x"
type textarea "Hi [PERSON_NAME], Thank you for the reply. Unfortunately, the Alabaster"
type textarea "x"
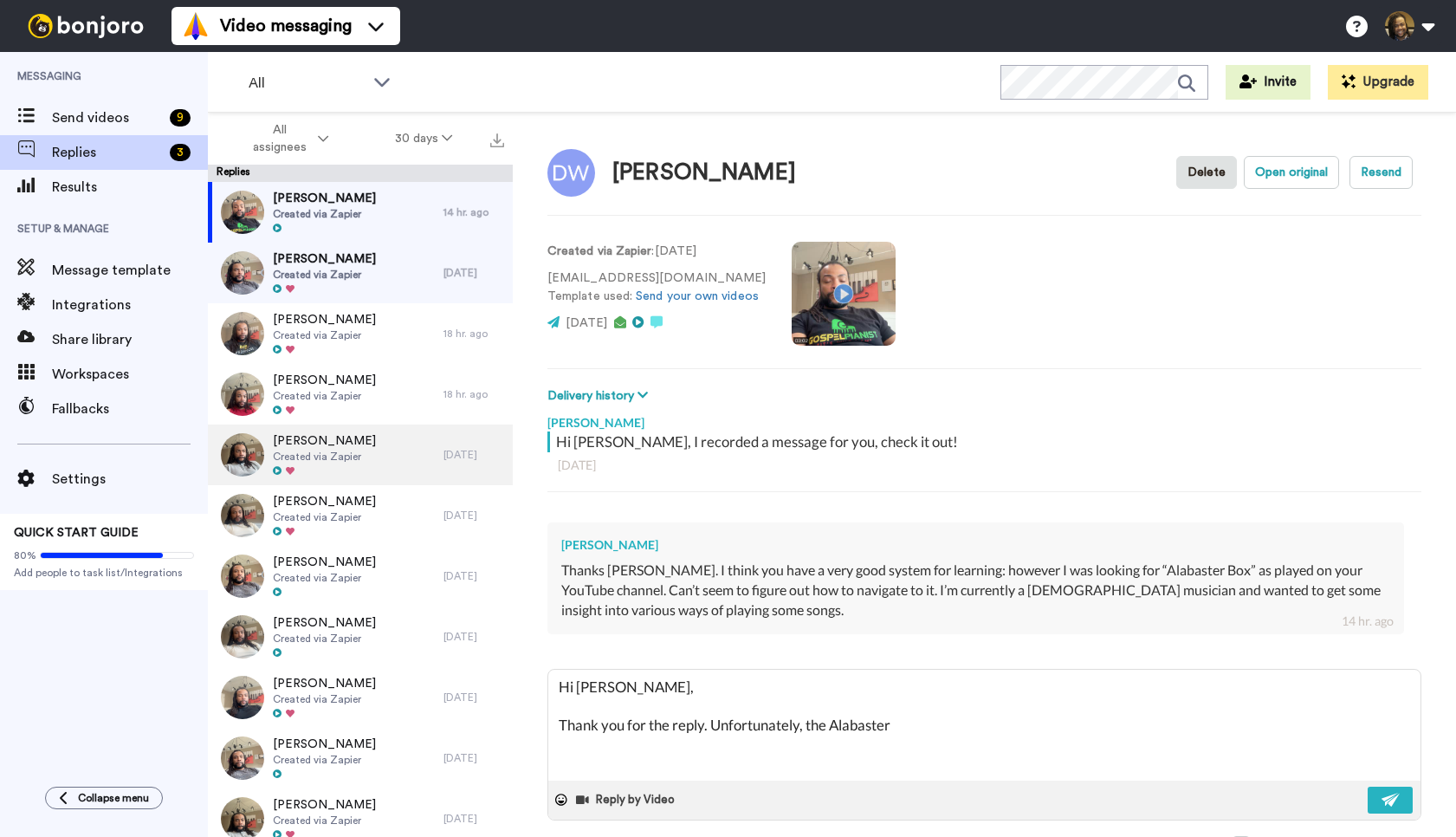
type textarea "Hi [PERSON_NAME], Thank you for the reply. Unfortunately, the Alabaster"
type textarea "x"
type textarea "Hi [PERSON_NAME], Thank you for the reply. Unfortunately, the Alabaster B"
type textarea "x"
type textarea "Hi [PERSON_NAME], Thank you for the reply. Unfortunately, the Alabaster Bo"
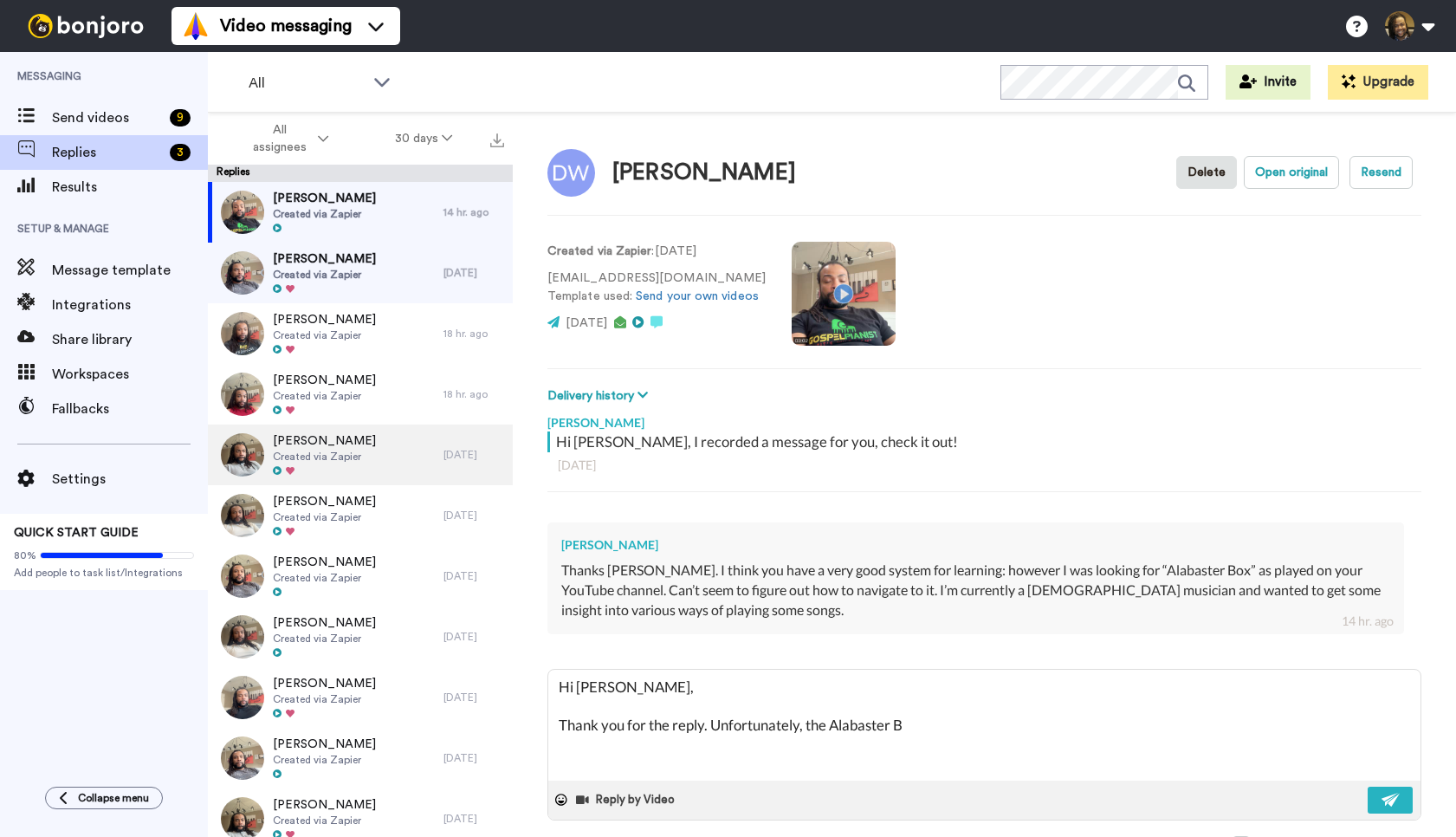
type textarea "x"
type textarea "Hi [PERSON_NAME], Thank you for the reply. Unfortunately, the Alabaster Box"
type textarea "x"
type textarea "Hi [PERSON_NAME], Thank you for the reply. Unfortunately, the Alabaster Box"
type textarea "x"
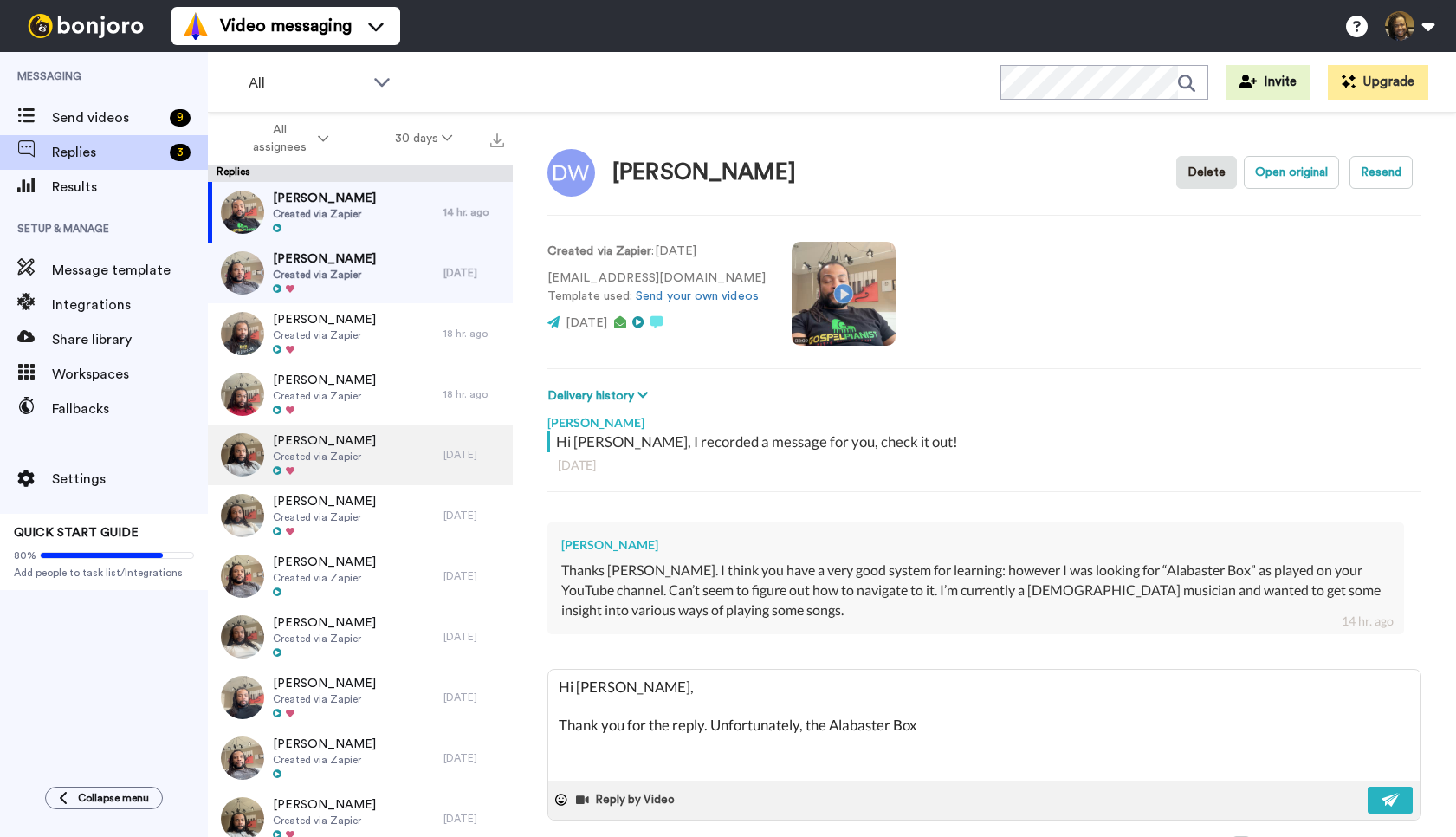
type textarea "Hi [PERSON_NAME], Thank you for the reply. Unfortunately, the Alabaster Box t"
type textarea "x"
type textarea "Hi [PERSON_NAME], Thank you for the reply. Unfortunately, the Alabaster Box tu"
type textarea "x"
type textarea "Hi [PERSON_NAME], Thank you for the reply. Unfortunately, the Alabaster Box tut"
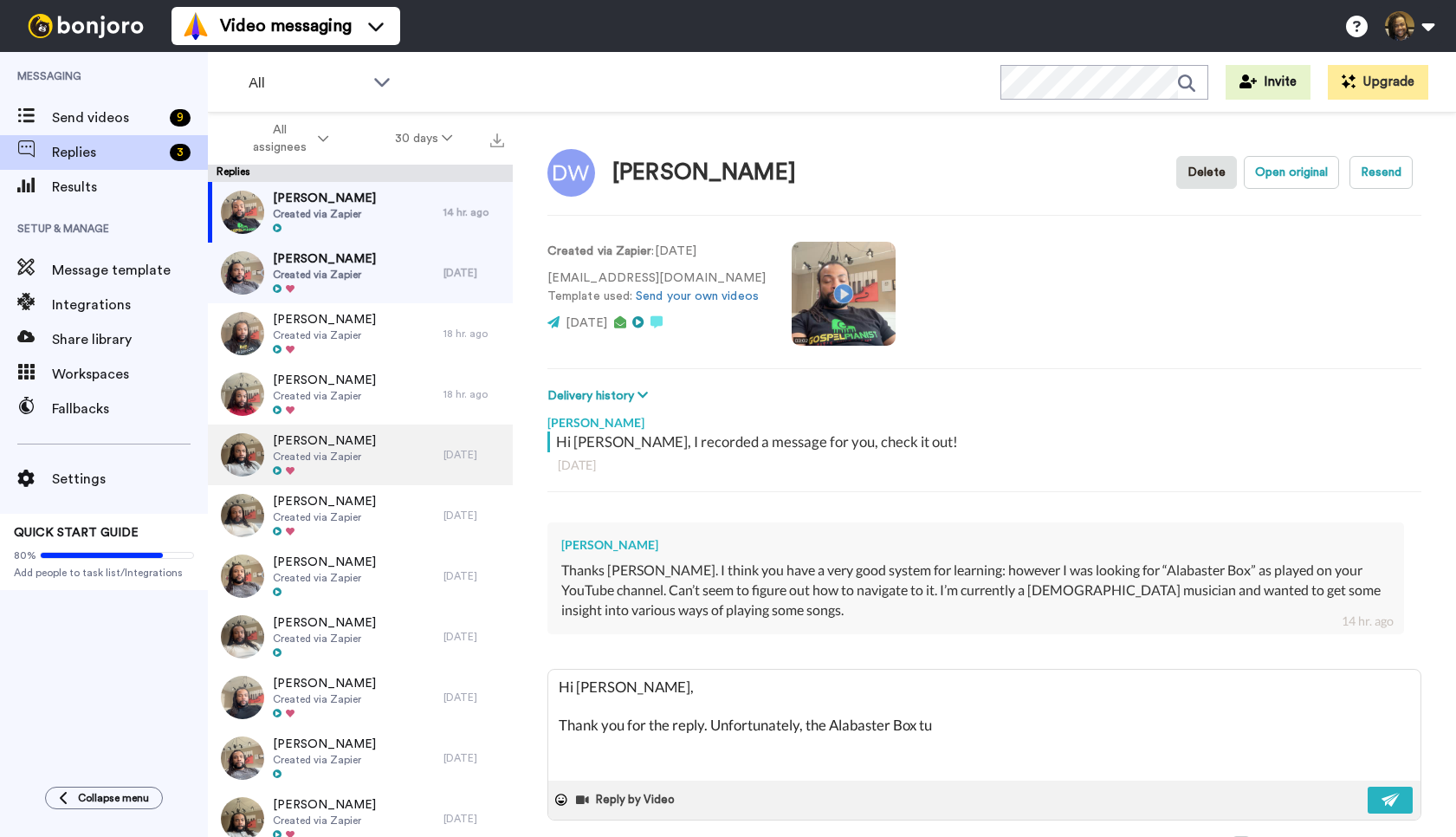
type textarea "x"
type textarea "Hi [PERSON_NAME], Thank you for the reply. Unfortunately, the Alabaster Box tuto"
type textarea "x"
type textarea "Hi [PERSON_NAME], Thank you for the reply. Unfortunately, the Alabaster Box tut…"
type textarea "x"
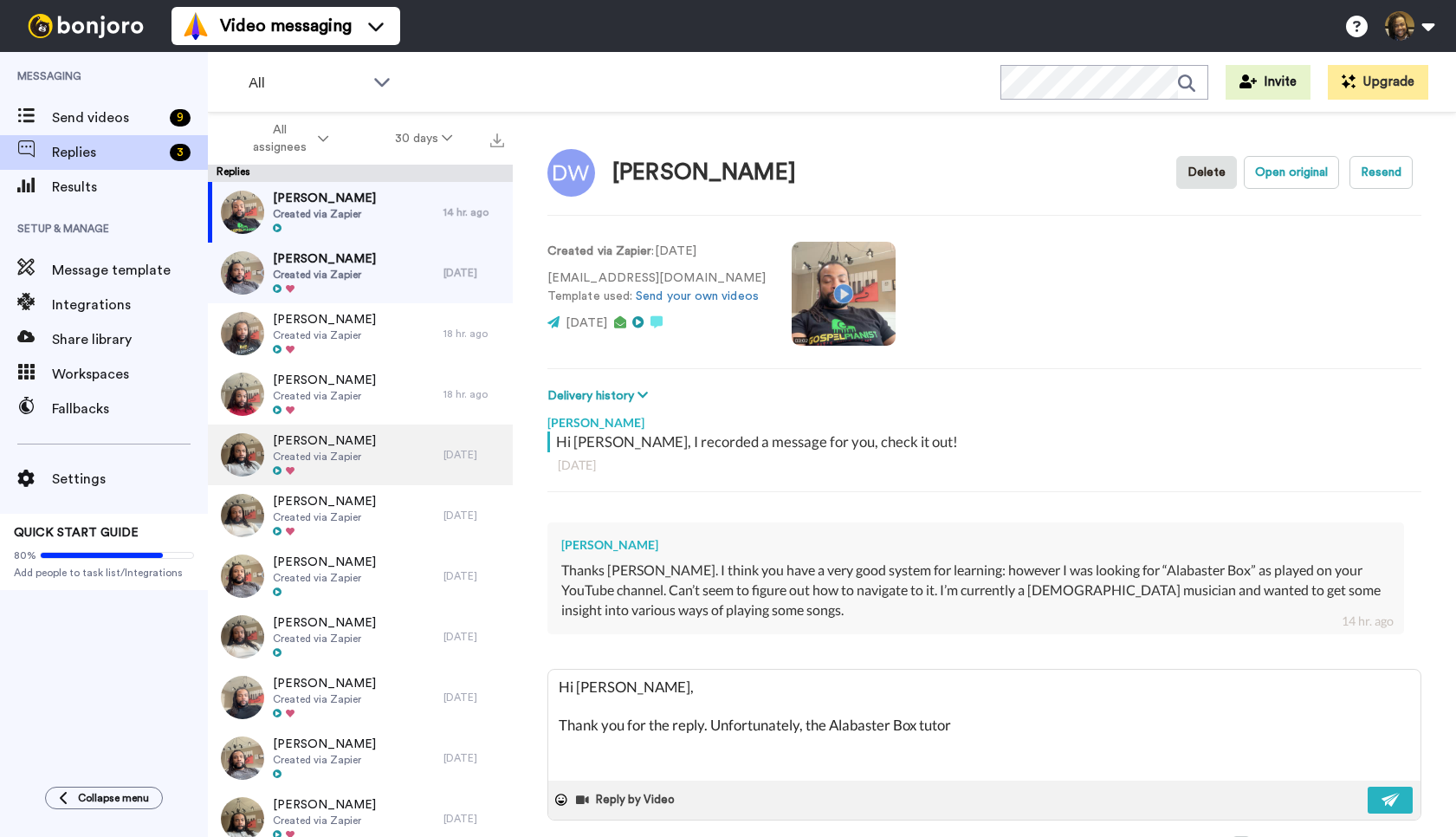
type textarea "Hi [PERSON_NAME], Thank you for the reply. Unfortunately, the Alabaster Box tut…"
type textarea "x"
type textarea "Hi [PERSON_NAME], Thank you for the reply. Unfortunately, the Alabaster Box tut…"
type textarea "x"
type textarea "Hi [PERSON_NAME], Thank you for the reply. Unfortunately, the Alabaster Box tut…"
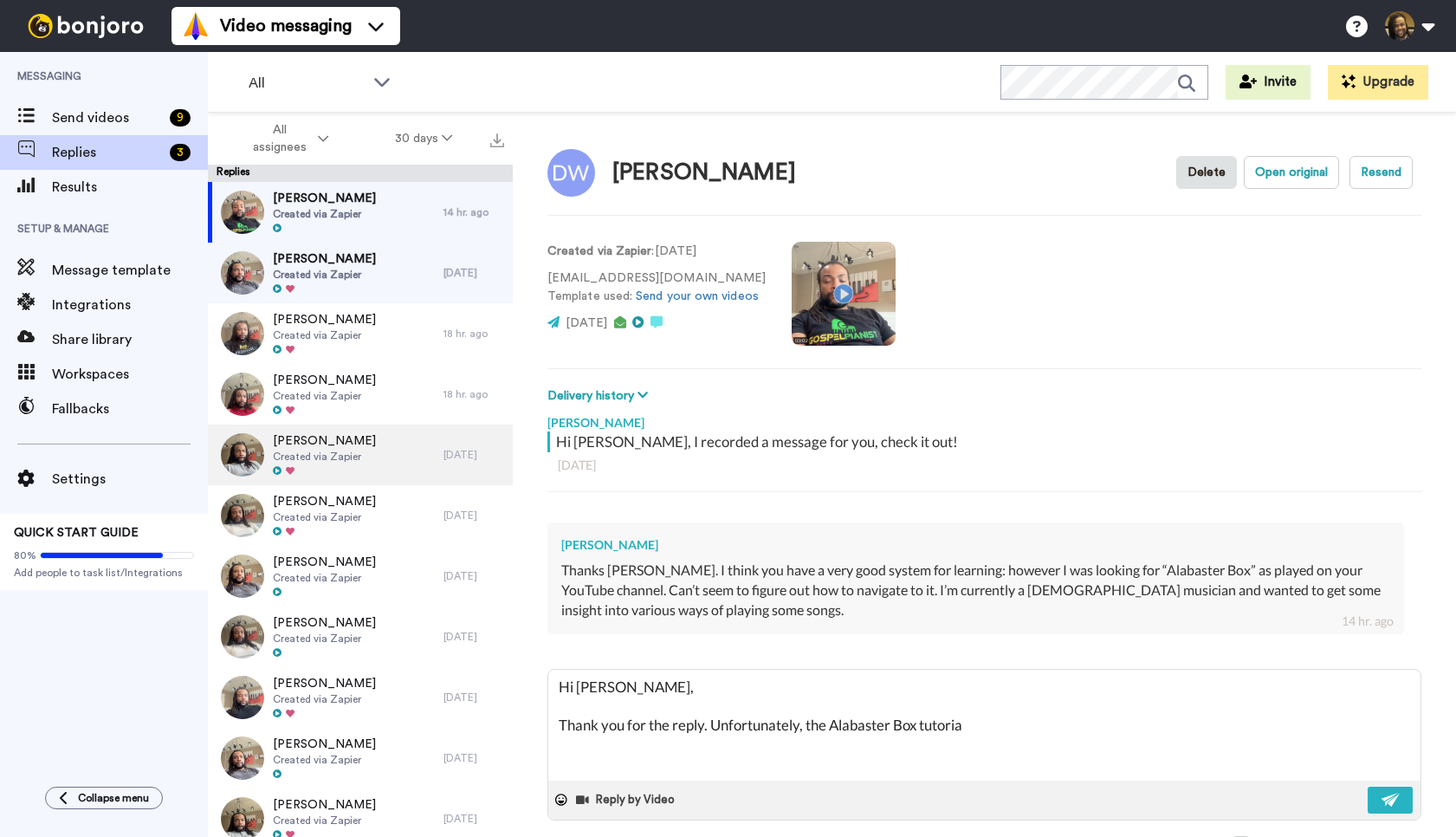
type textarea "x"
type textarea "Hi [PERSON_NAME], Thank you for the reply. Unfortunately, the Alabaster Box tut…"
type textarea "x"
type textarea "Hi [PERSON_NAME], Thank you for the reply. Unfortunately, the Alabaster Box tut…"
type textarea "x"
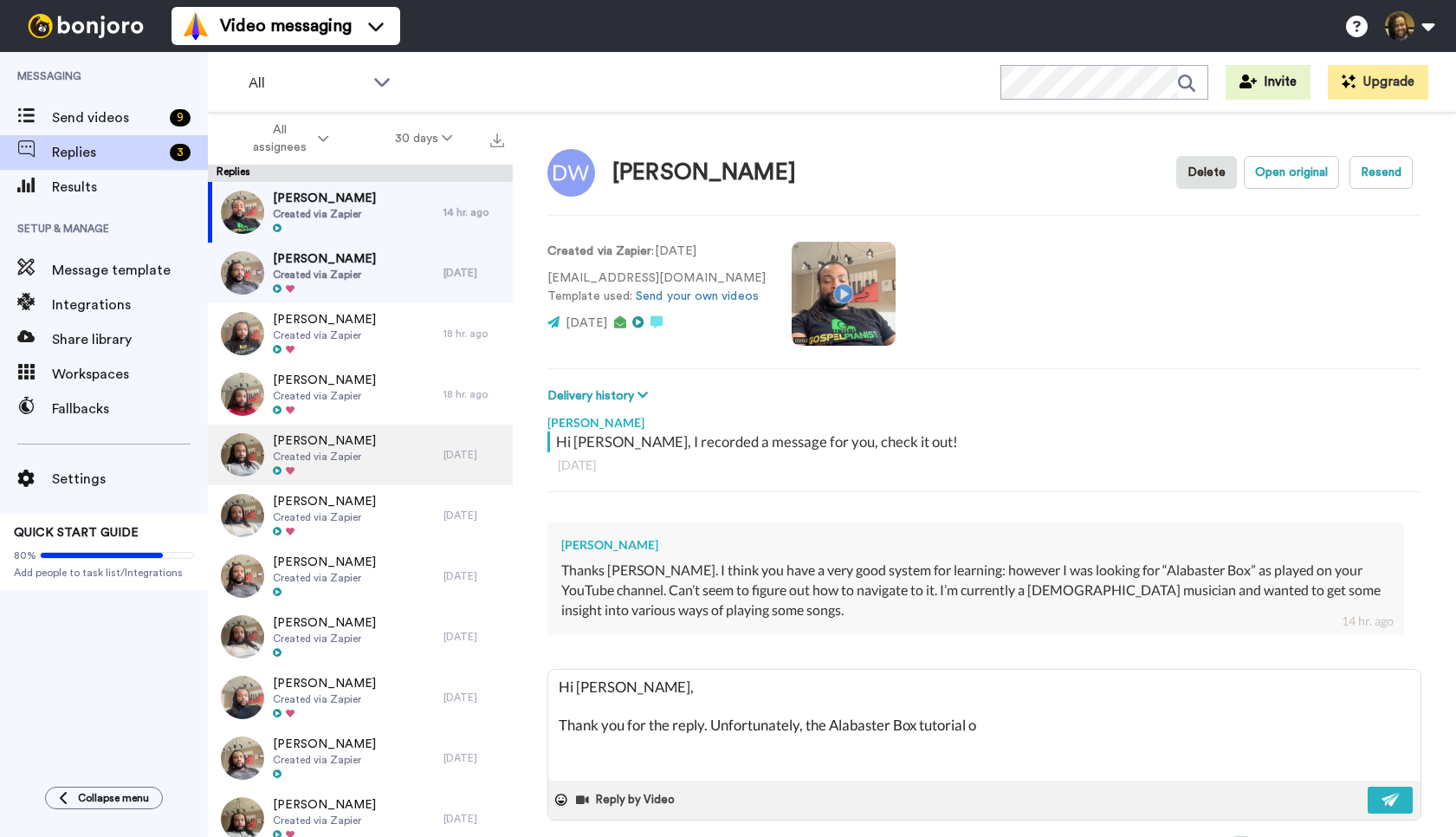
type textarea "Hi [PERSON_NAME], Thank you for the reply. Unfortunately, the Alabaster Box tut…"
type textarea "x"
type textarea "Hi [PERSON_NAME], Thank you for the reply. Unfortunately, the Alabaster Box tut…"
type textarea "x"
type textarea "Hi [PERSON_NAME], Thank you for the reply. Unfortunately, the Alabaster Box tut…"
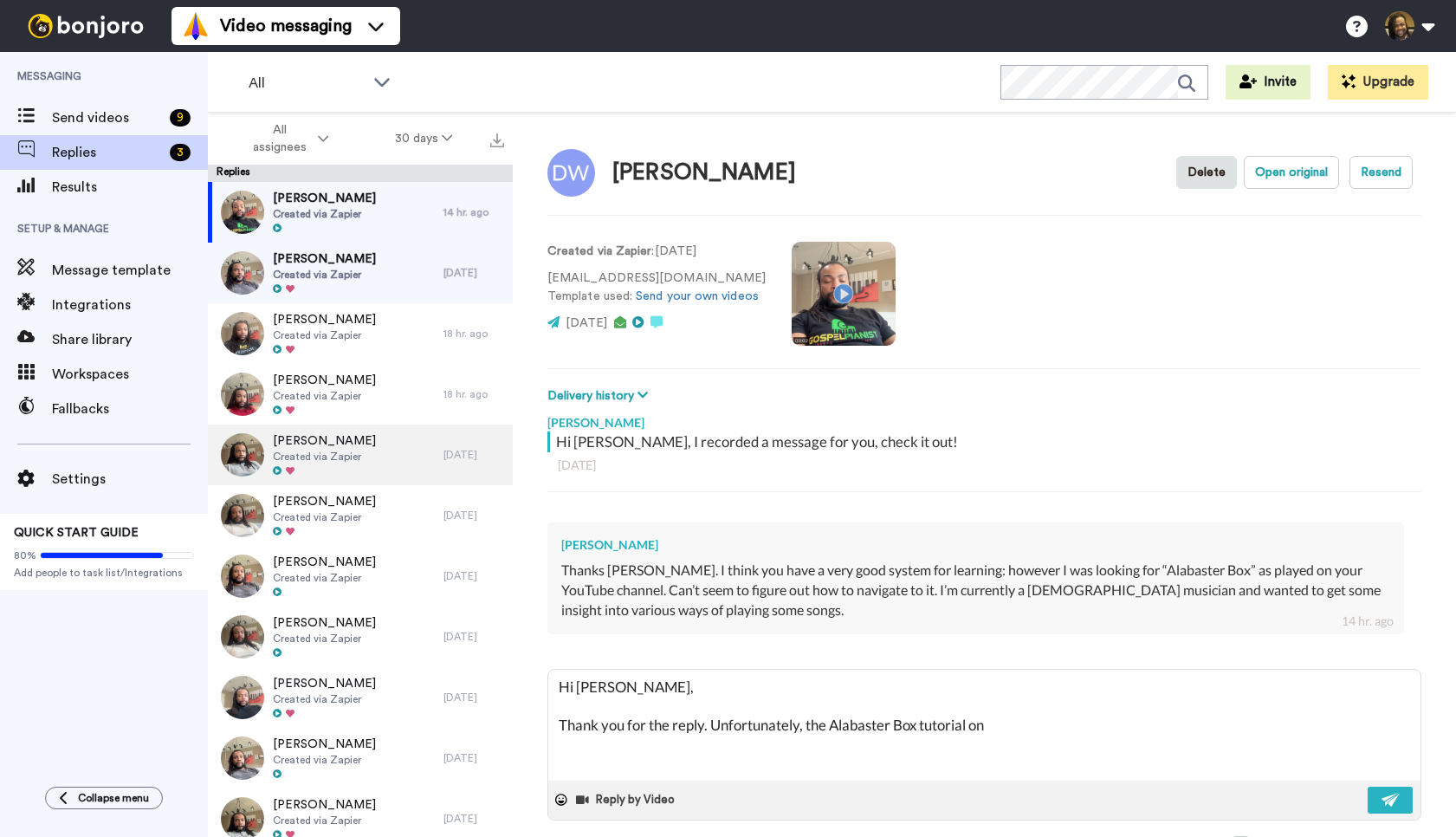
type textarea "x"
type textarea "Hi [PERSON_NAME], Thank you for the reply. Unfortunately, the Alabaster Box tut…"
type textarea "x"
type textarea "Hi [PERSON_NAME], Thank you for the reply. Unfortunately, the Alabaster Box tut…"
type textarea "x"
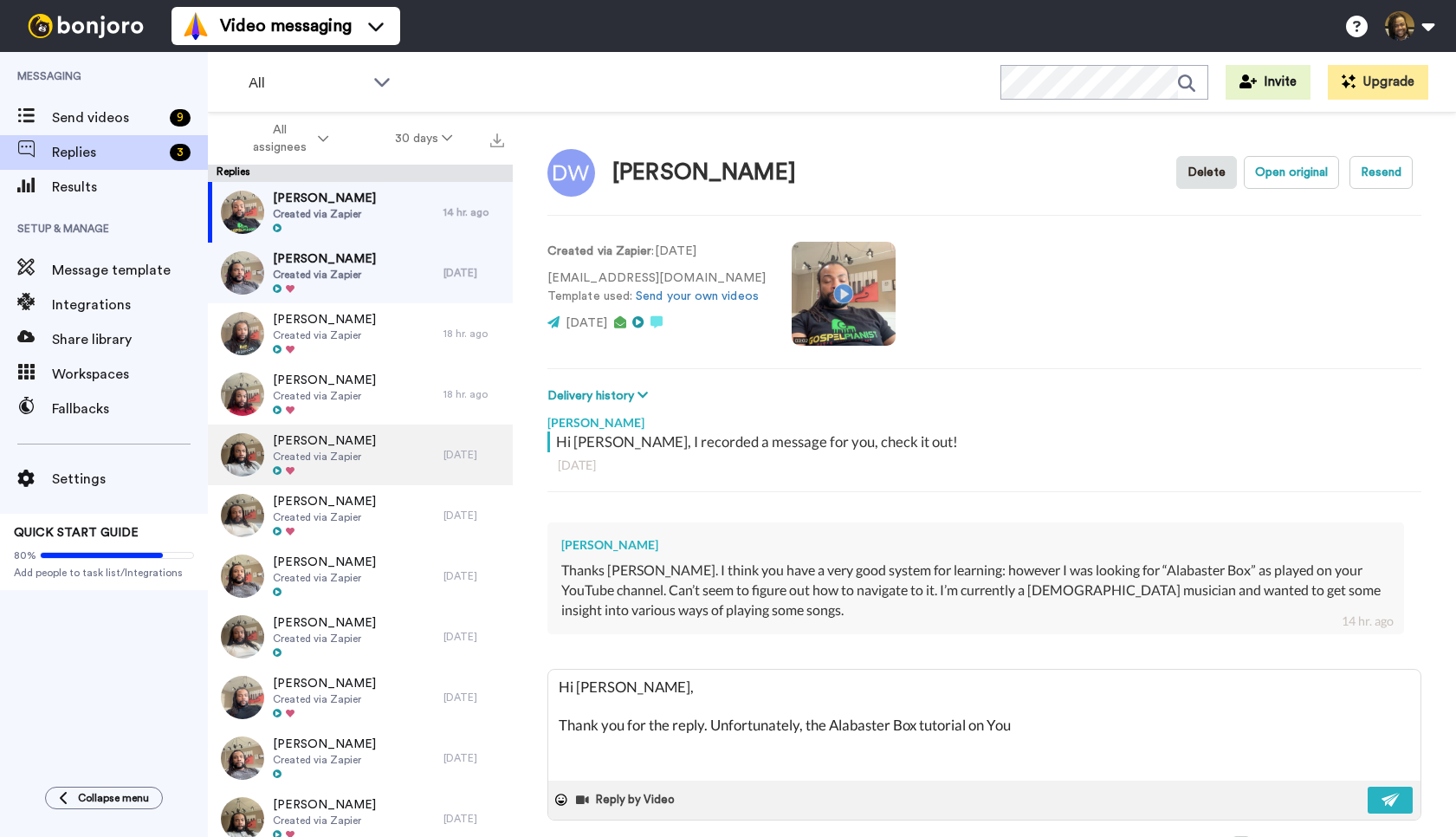
type textarea "Hi [PERSON_NAME], Thank you for the reply. Unfortunately, the Alabaster Box tut…"
type textarea "x"
type textarea "Hi [PERSON_NAME], Thank you for the reply. Unfortunately, the Alabaster Box tut…"
type textarea "x"
type textarea "Hi [PERSON_NAME], Thank you for the reply. Unfortunately, the Alabaster Box tut…"
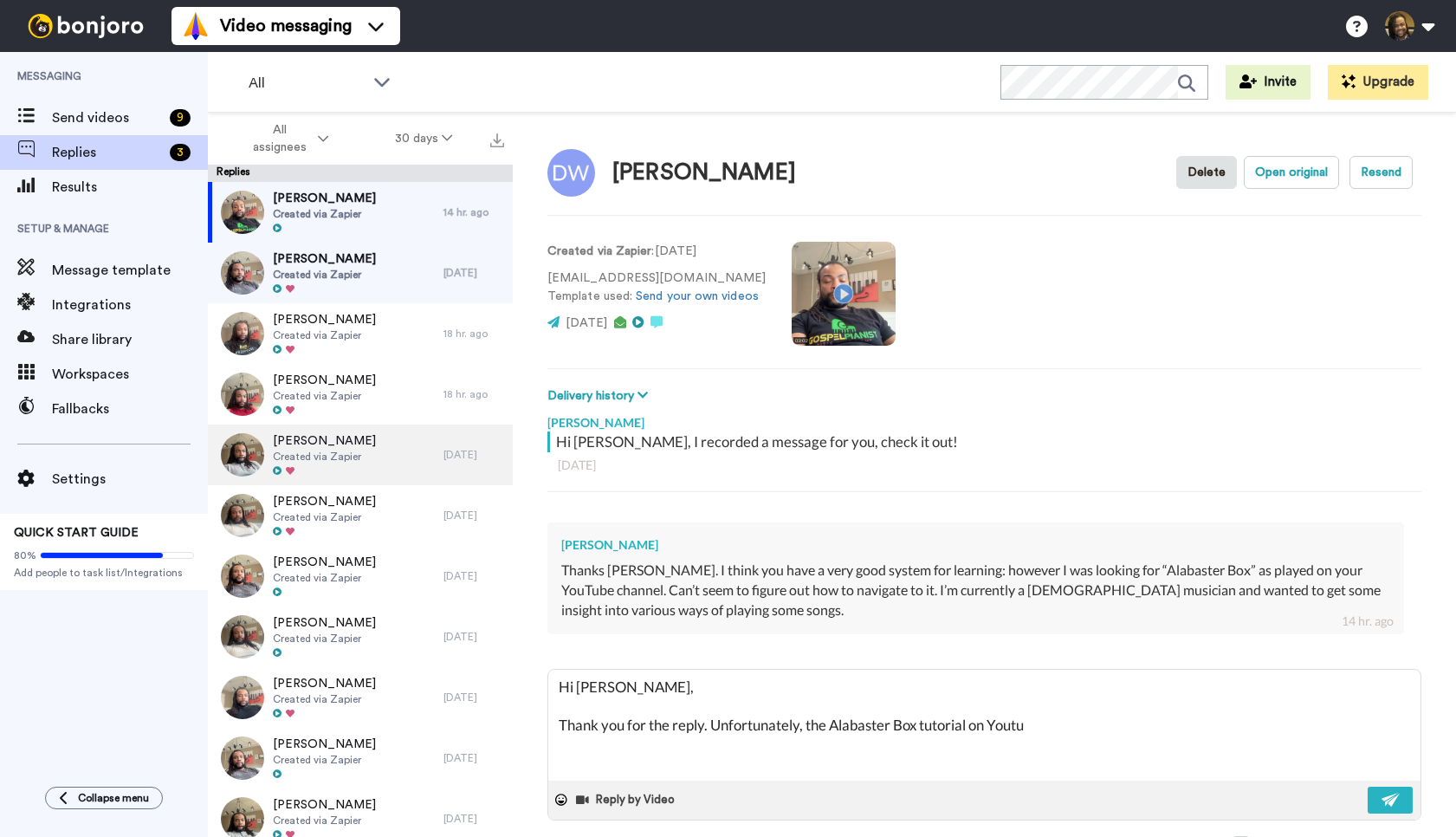
type textarea "x"
type textarea "Hi [PERSON_NAME], Thank you for the reply. Unfortunately, the Alabaster Box tut…"
type textarea "x"
type textarea "Hi [PERSON_NAME], Thank you for the reply. Unfortunately, the Alabaster Box tut…"
type textarea "x"
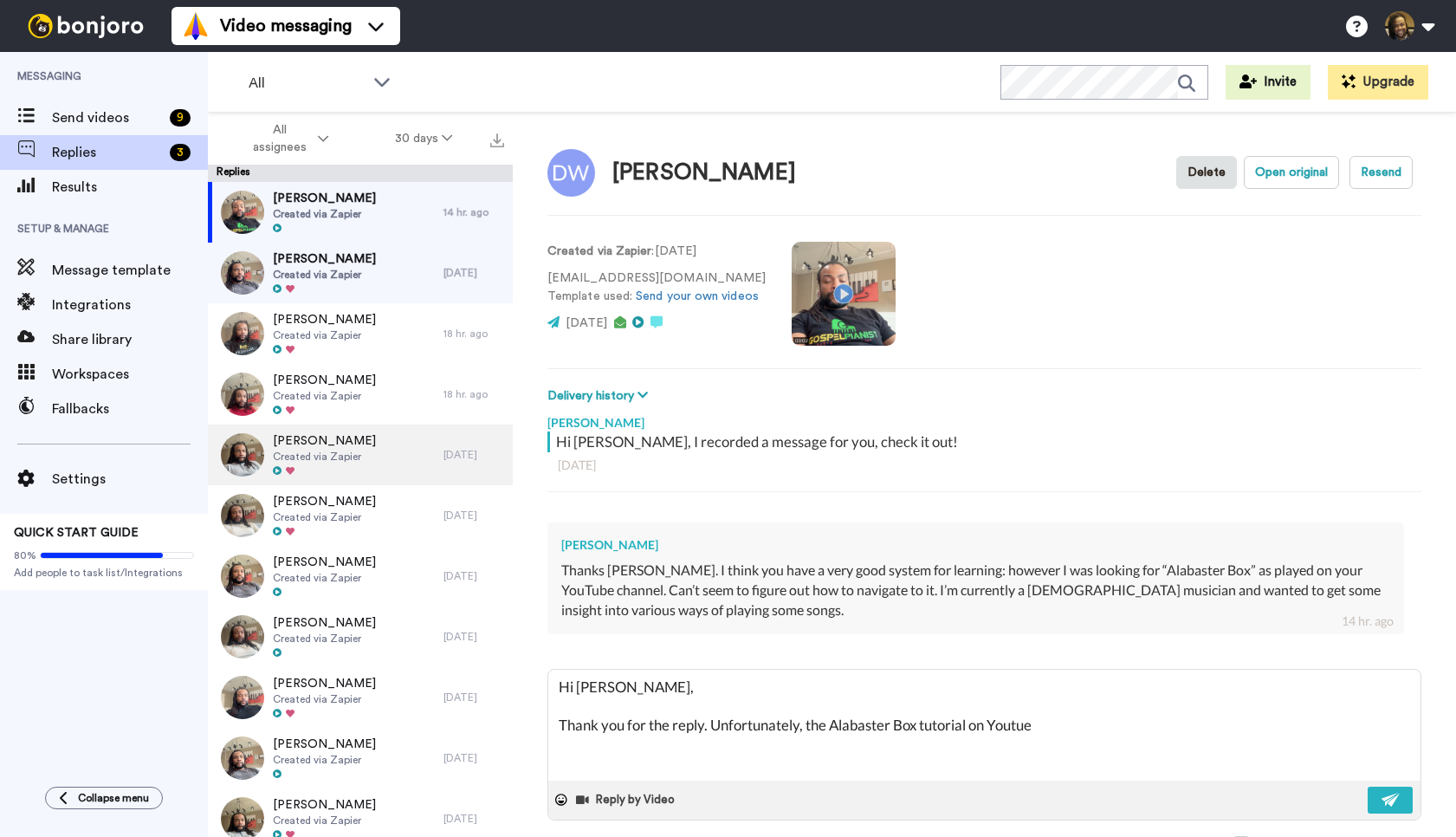
type textarea "Hi [PERSON_NAME], Thank you for the reply. Unfortunately, the Alabaster Box tut…"
type textarea "x"
type textarea "Hi [PERSON_NAME], Thank you for the reply. Unfortunately, the Alabaster Box tut…"
type textarea "x"
type textarea "Hi [PERSON_NAME], Thank you for the reply. Unfortunately, the Alabaster Box tut…"
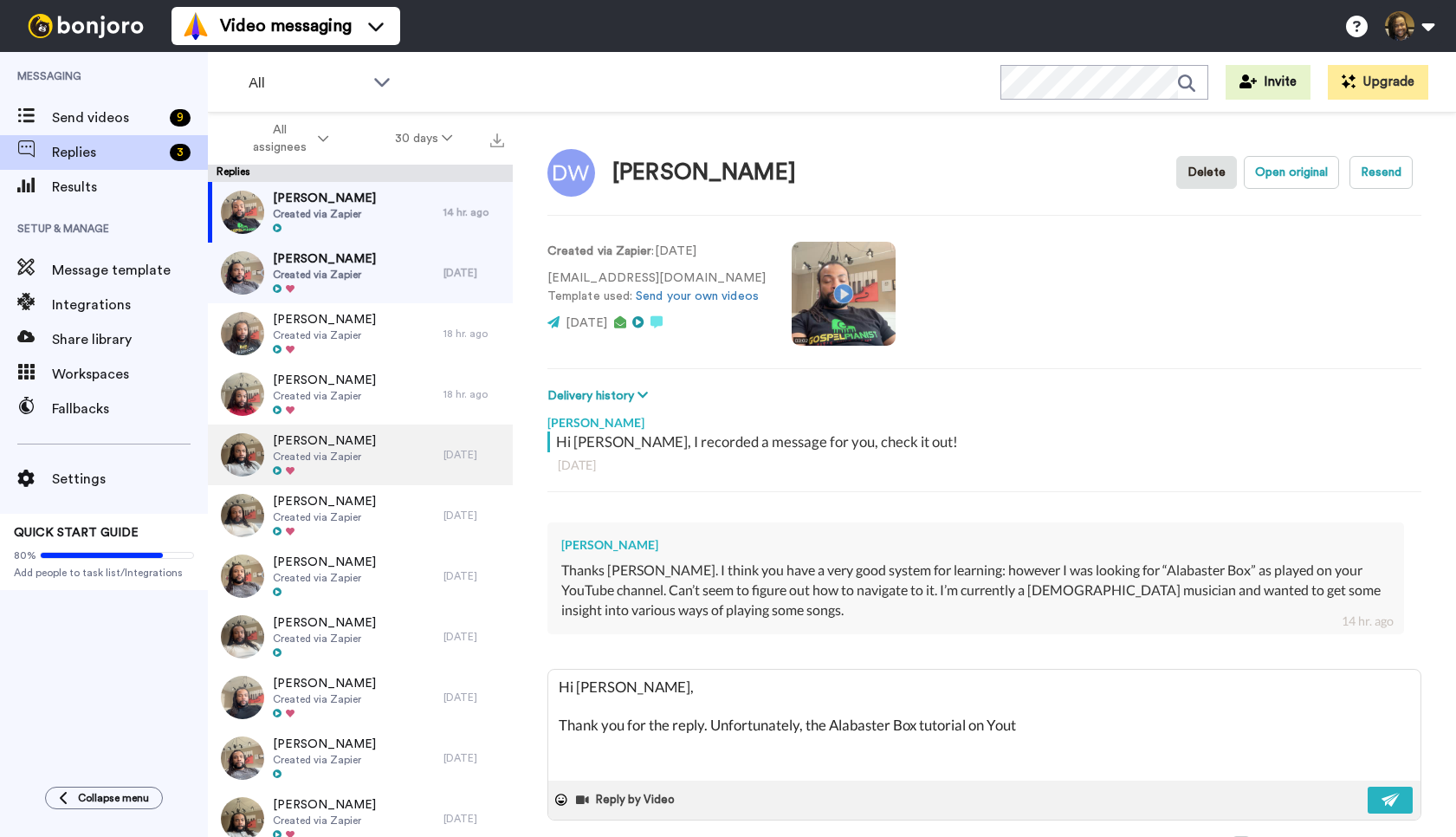
type textarea "x"
type textarea "Hi [PERSON_NAME], Thank you for the reply. Unfortunately, the Alabaster Box tut…"
type textarea "x"
type textarea "Hi [PERSON_NAME], Thank you for the reply. Unfortunately, the Alabaster Box tut…"
type textarea "x"
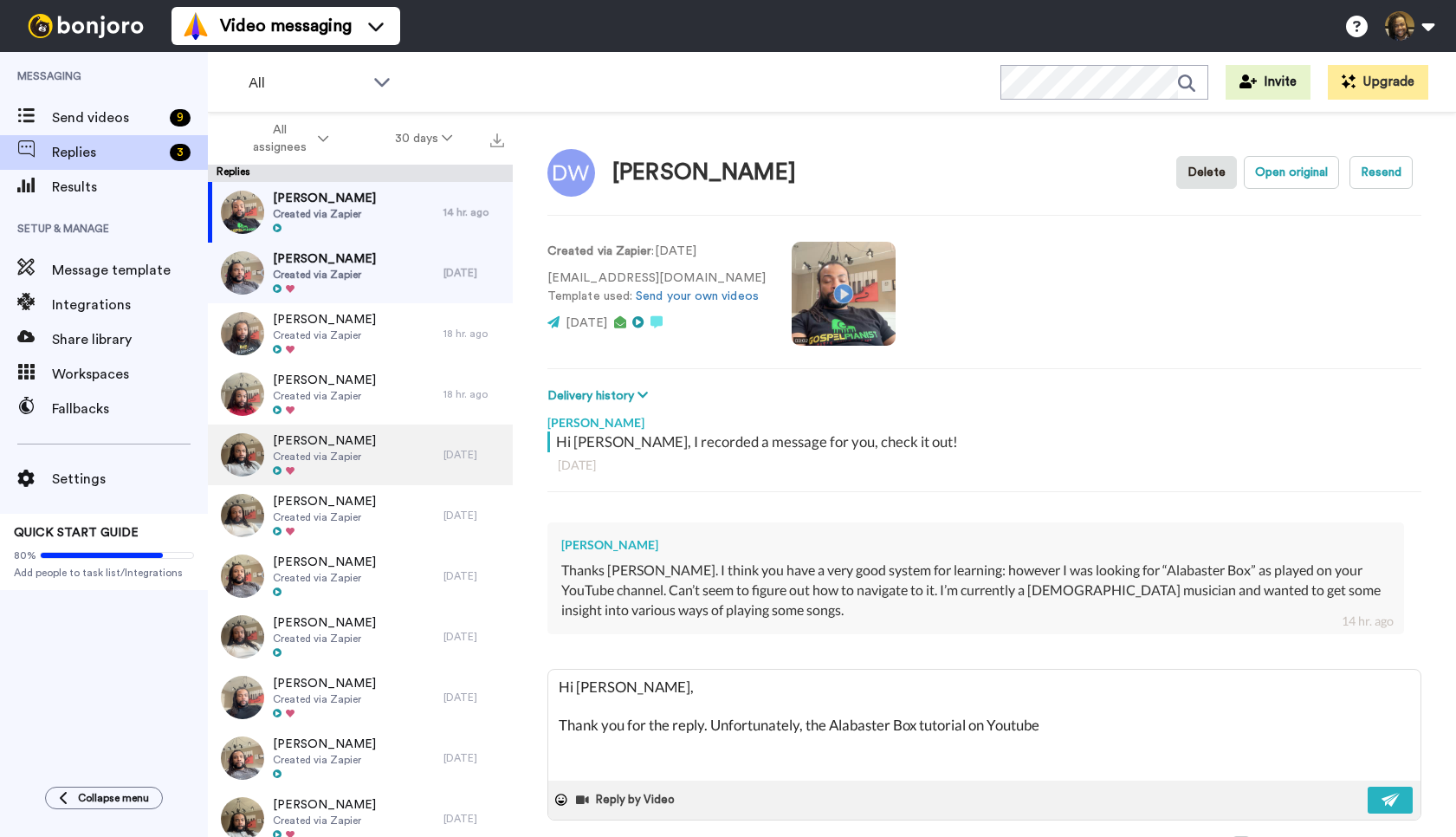
type textarea "Hi [PERSON_NAME], Thank you for the reply. Unfortunately, the Alabaster Box tut…"
type textarea "x"
type textarea "Hi [PERSON_NAME], Thank you for the reply. Unfortunately, the Alabaster Box tut…"
type textarea "x"
type textarea "Hi [PERSON_NAME], Thank you for the reply. Unfortunately, the Alabaster Box tut…"
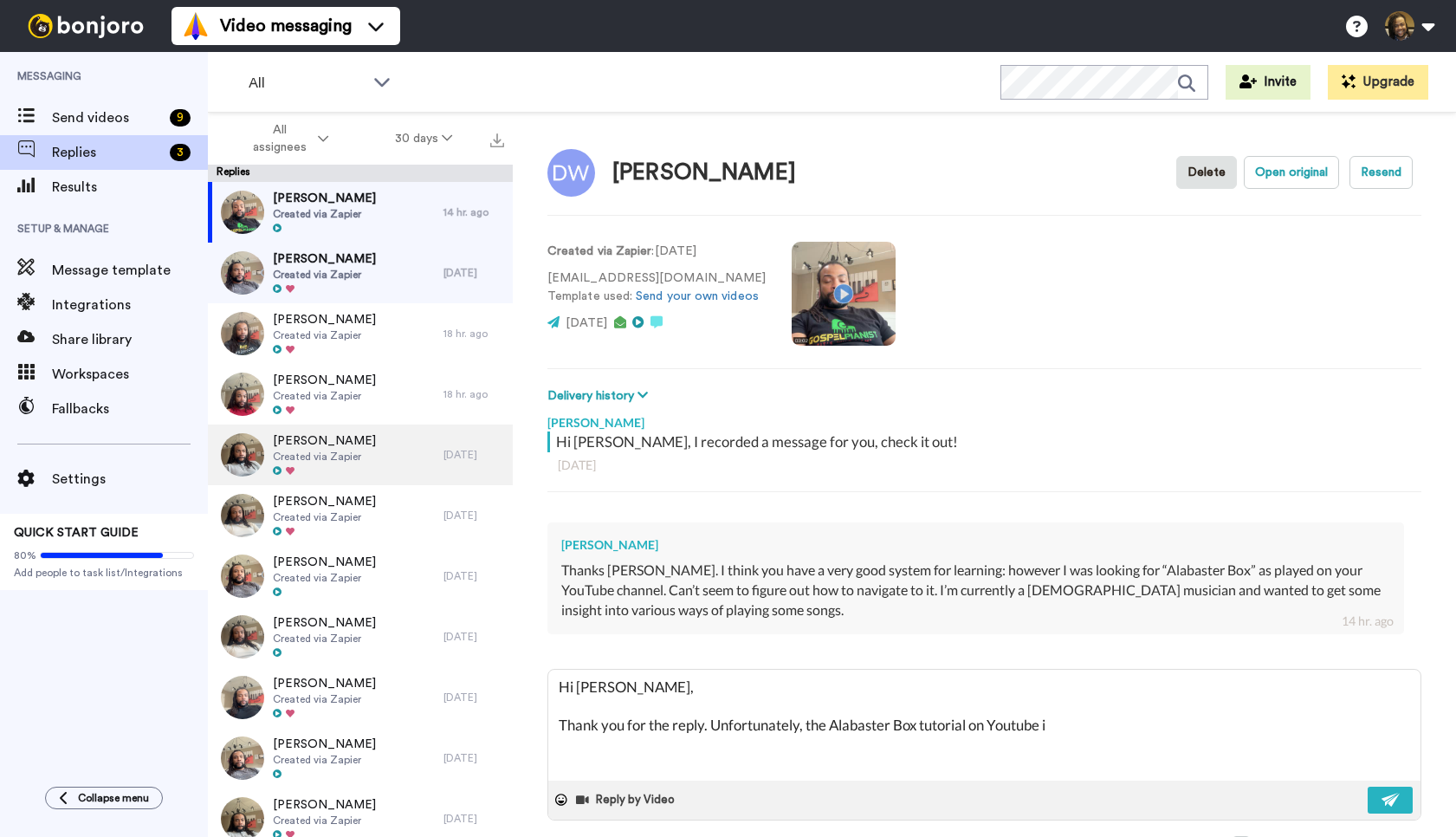
type textarea "x"
type textarea "Hi [PERSON_NAME], Thank you for the reply. Unfortunately, the Alabaster Box tut…"
type textarea "x"
type textarea "Hi [PERSON_NAME], Thank you for the reply. Unfortunately, the Alabaster Box tut…"
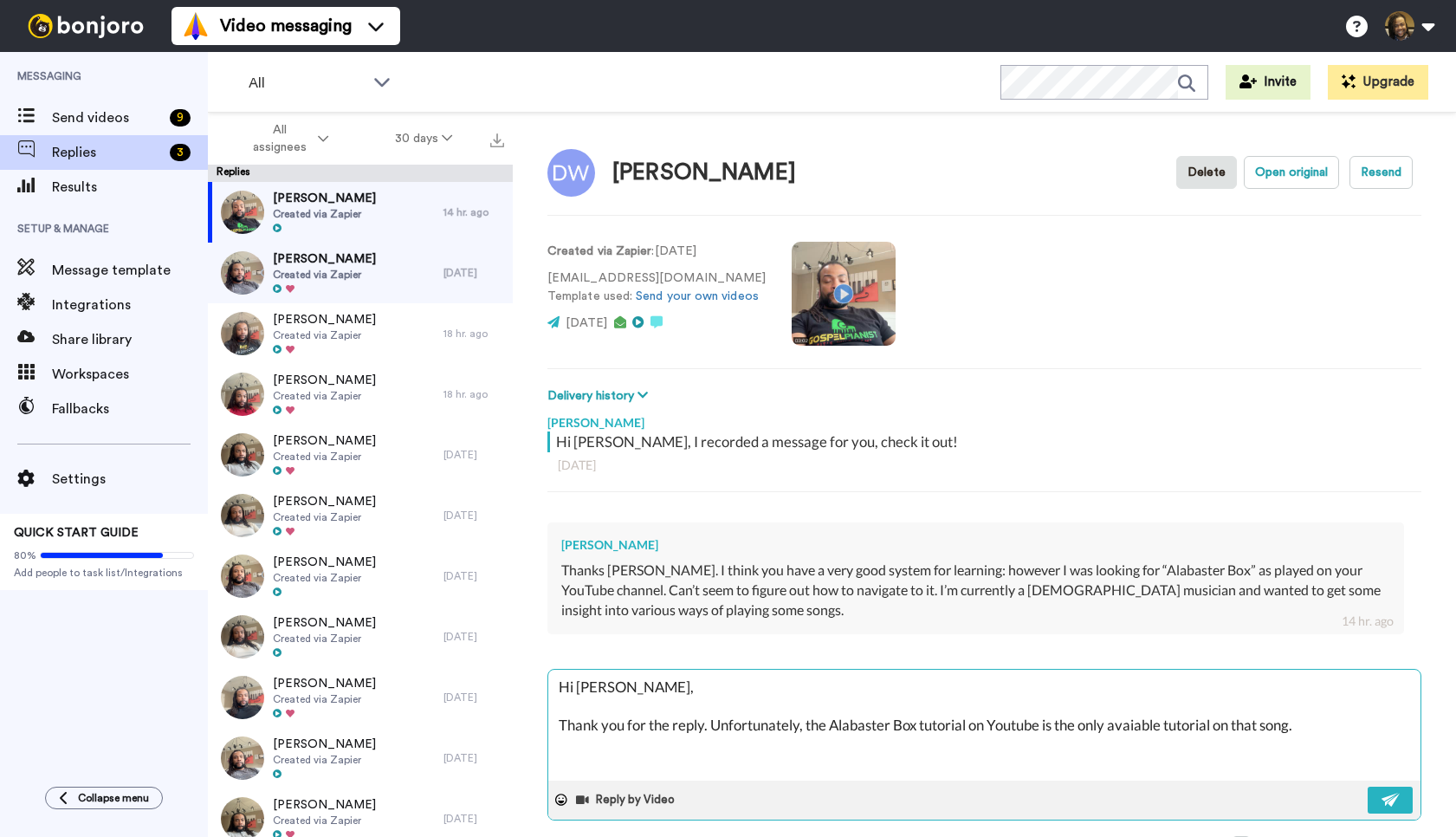
click at [1353, 722] on textarea "Hi [PERSON_NAME], Thank you for the reply. Unfortunately, the Alabaster Box tut…" at bounding box center [984, 725] width 872 height 111
click at [1344, 728] on textarea "Hi [PERSON_NAME], Thank you for the reply. Unfortunately, the Alabaster Box tut…" at bounding box center [984, 725] width 872 height 111
click at [1390, 796] on img at bounding box center [1391, 799] width 19 height 14
